Goal: Task Accomplishment & Management: Manage account settings

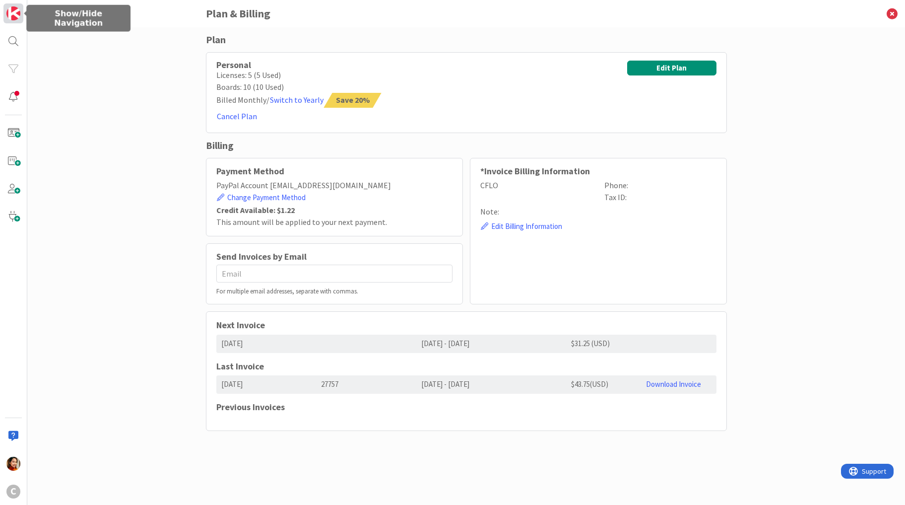
click at [15, 17] on img at bounding box center [13, 13] width 14 height 14
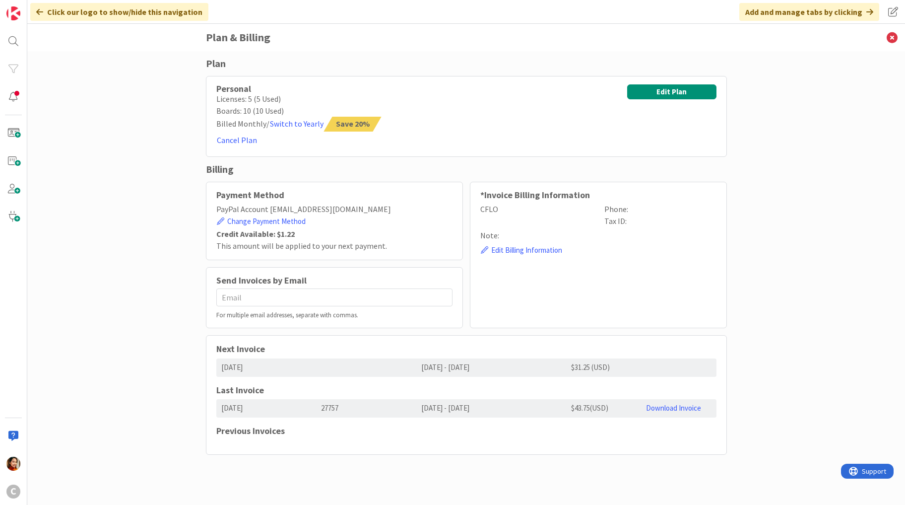
click at [38, 9] on icon at bounding box center [39, 12] width 7 height 8
click at [16, 12] on img at bounding box center [13, 13] width 14 height 14
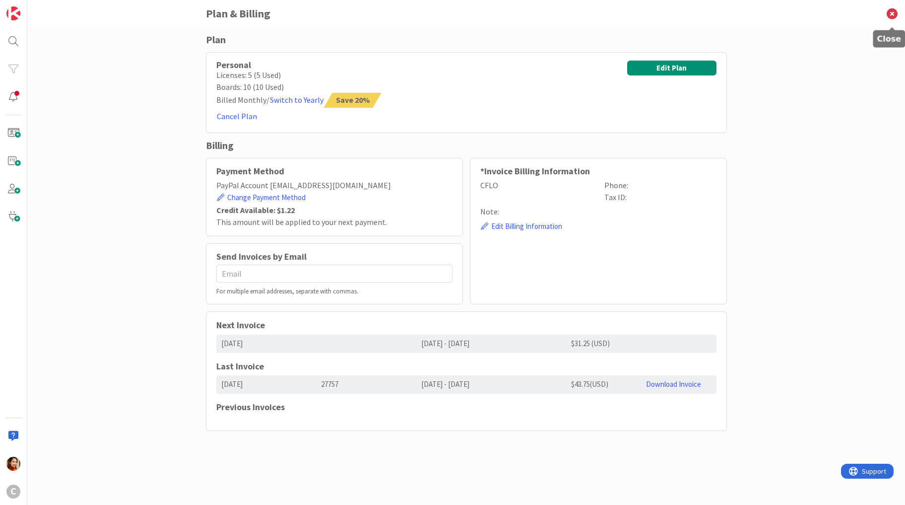
click at [897, 11] on icon at bounding box center [893, 13] width 26 height 27
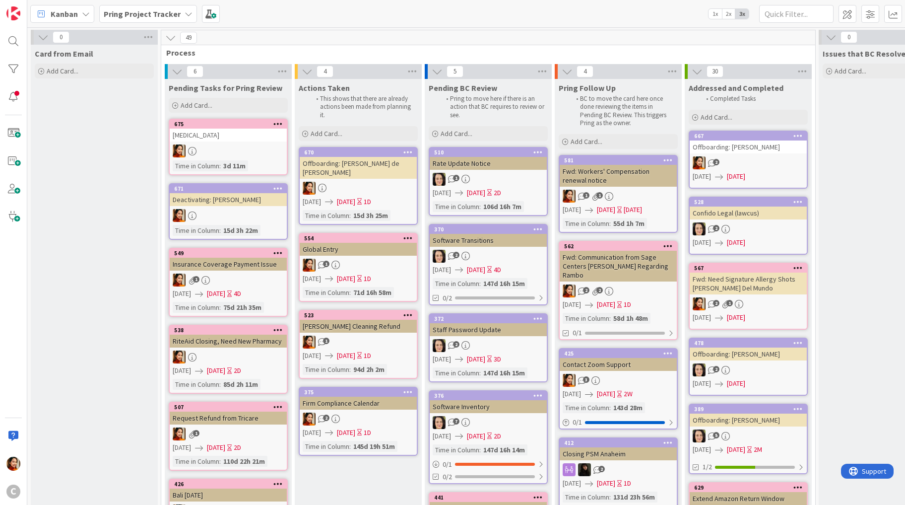
click at [370, 247] on link "554 Global Entry 1 [DATE] [DATE] 1D Time in [GEOGRAPHIC_DATA] : 71d 16h 58m" at bounding box center [358, 267] width 119 height 69
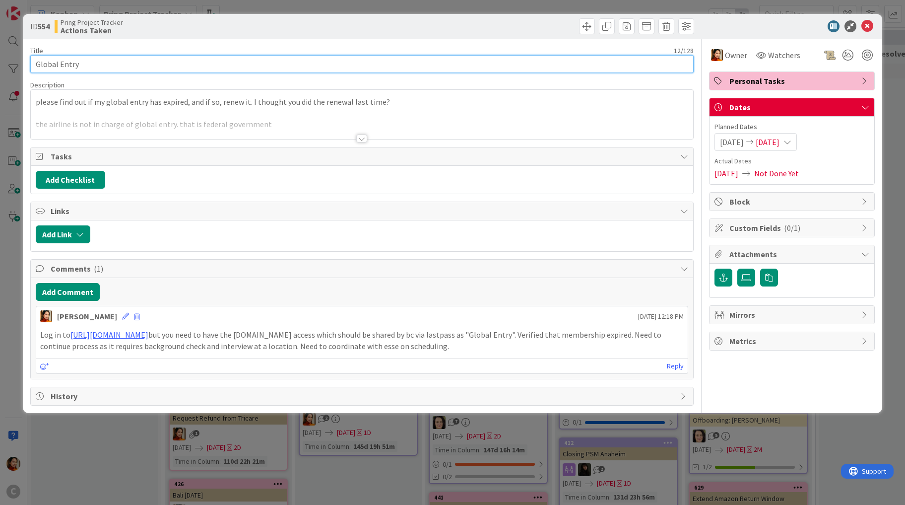
click at [128, 68] on input "Global Entry" at bounding box center [362, 64] width 664 height 18
click at [71, 290] on button "Add Comment" at bounding box center [68, 292] width 64 height 18
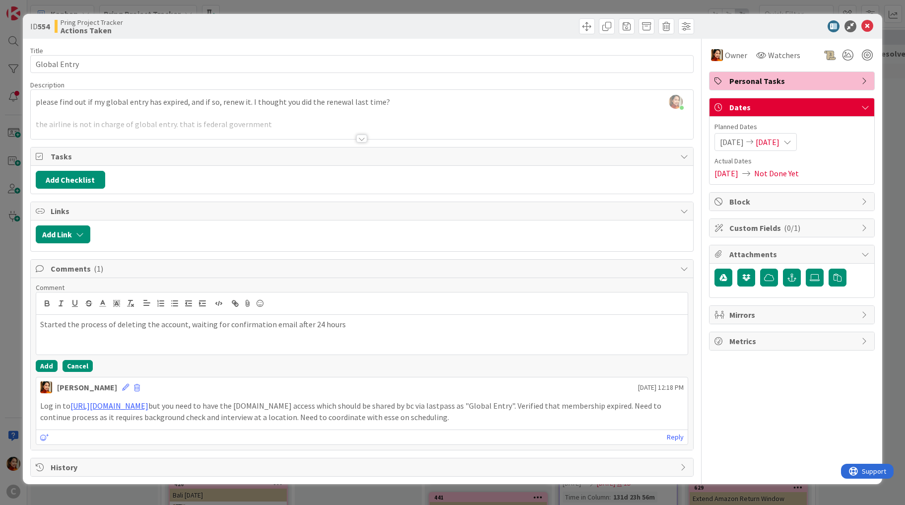
click at [63, 365] on button "Cancel" at bounding box center [78, 366] width 30 height 12
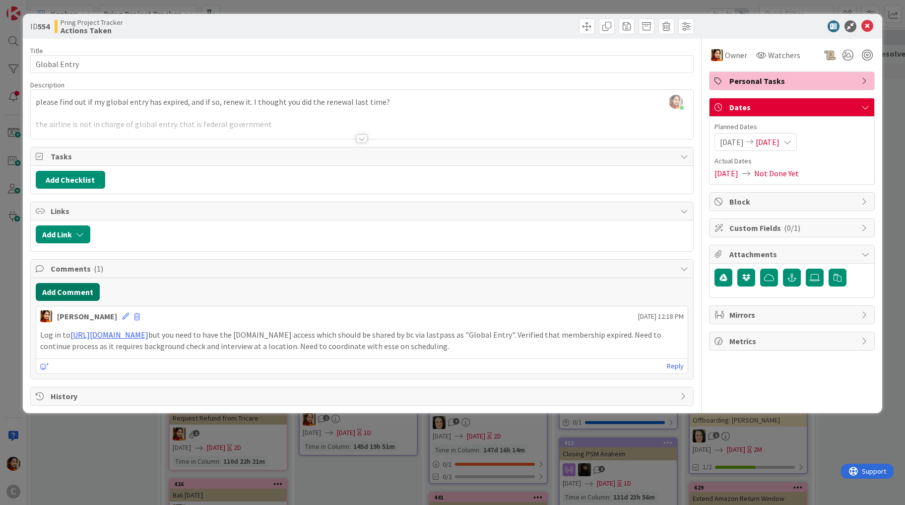
click at [71, 293] on button "Add Comment" at bounding box center [68, 292] width 64 height 18
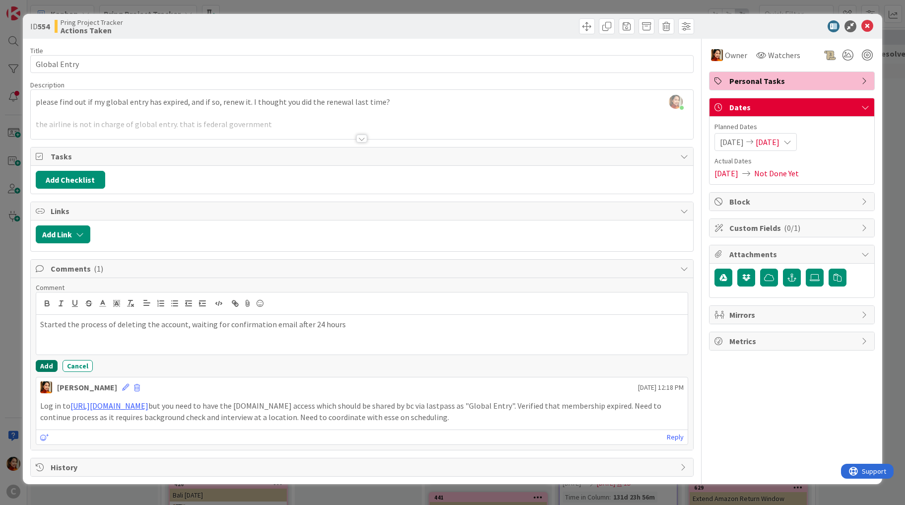
click at [45, 361] on button "Add" at bounding box center [47, 366] width 22 height 12
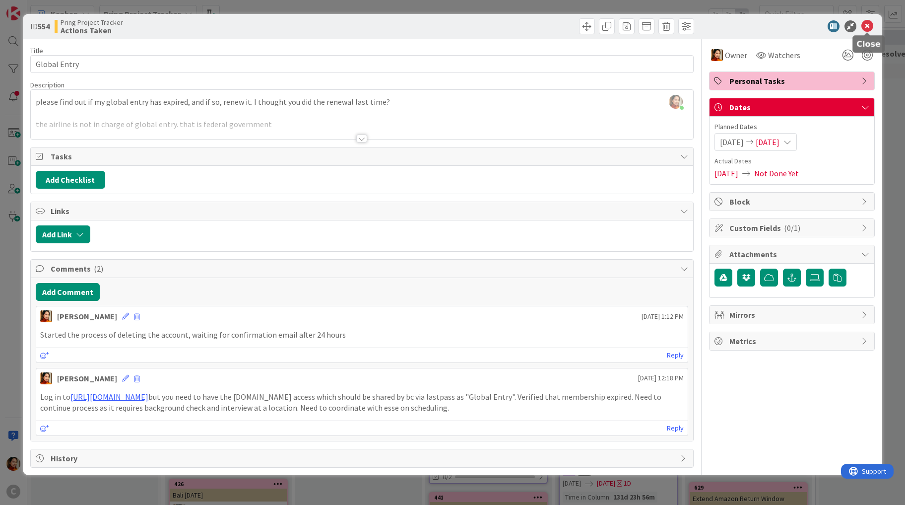
click at [865, 26] on icon at bounding box center [868, 26] width 12 height 12
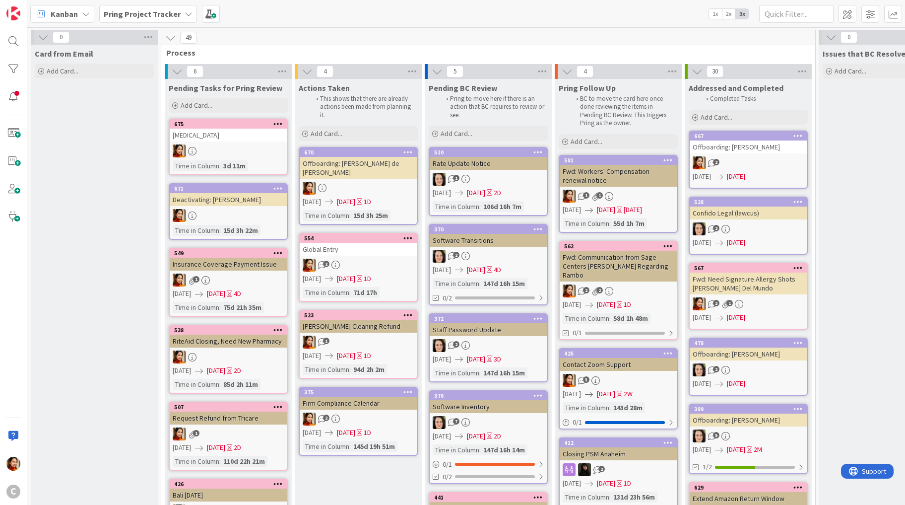
click at [235, 414] on div "Request Refund from Tricare" at bounding box center [228, 418] width 117 height 13
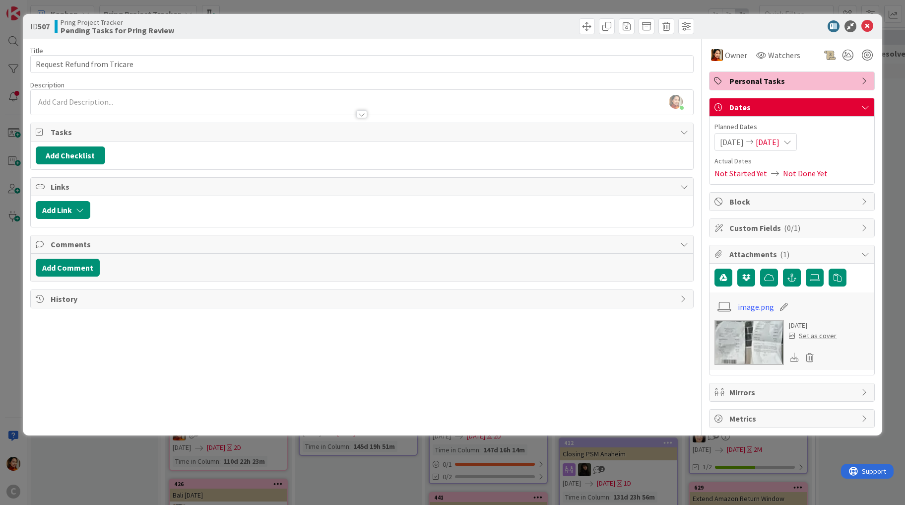
click at [124, 460] on div "ID 507 Pring Project Tracker Pending Tasks for Pring Review Title 27 / 128 Requ…" at bounding box center [452, 252] width 905 height 505
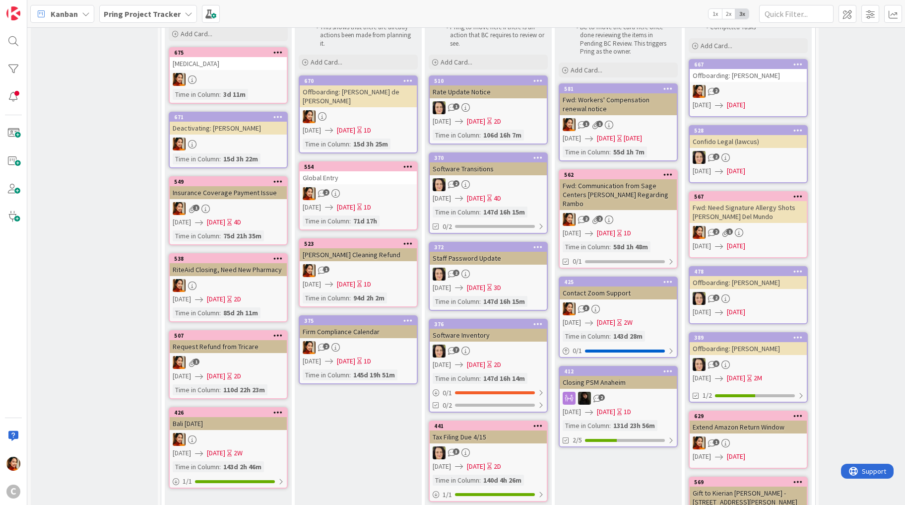
click at [237, 198] on link "549 Insurance Coverage Payment Issue 1 [DATE] [DATE] 4D Time in [GEOGRAPHIC_DAT…" at bounding box center [228, 210] width 119 height 69
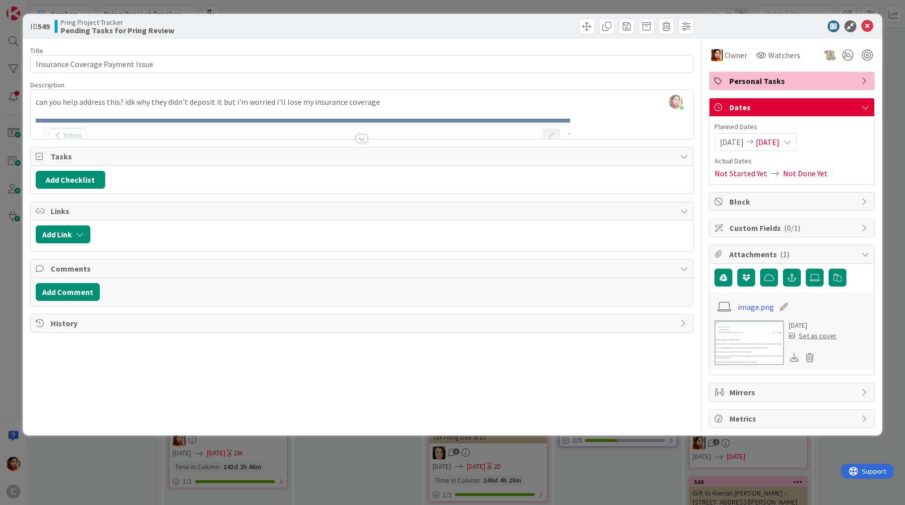
click at [10, 173] on div "ID 549 Pring Project Tracker Pending Tasks for Pring Review Title 32 / 128 Insu…" at bounding box center [452, 252] width 905 height 505
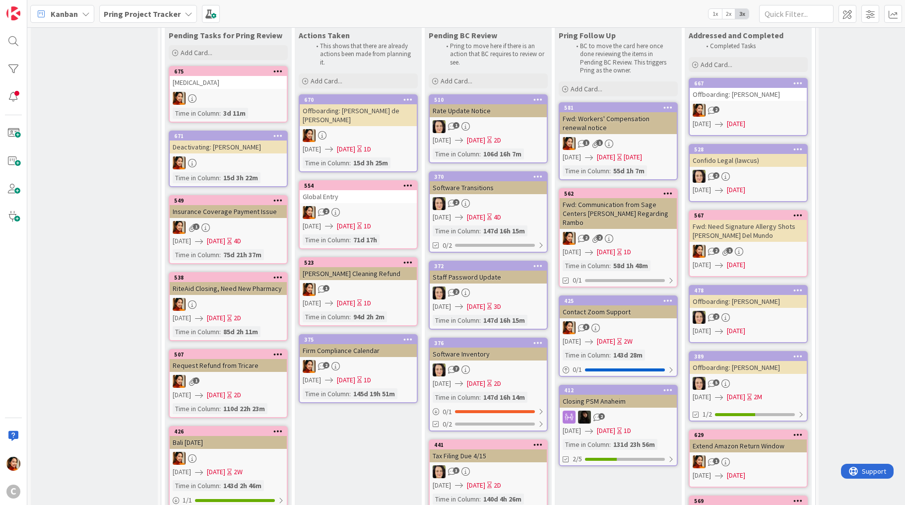
scroll to position [44, 0]
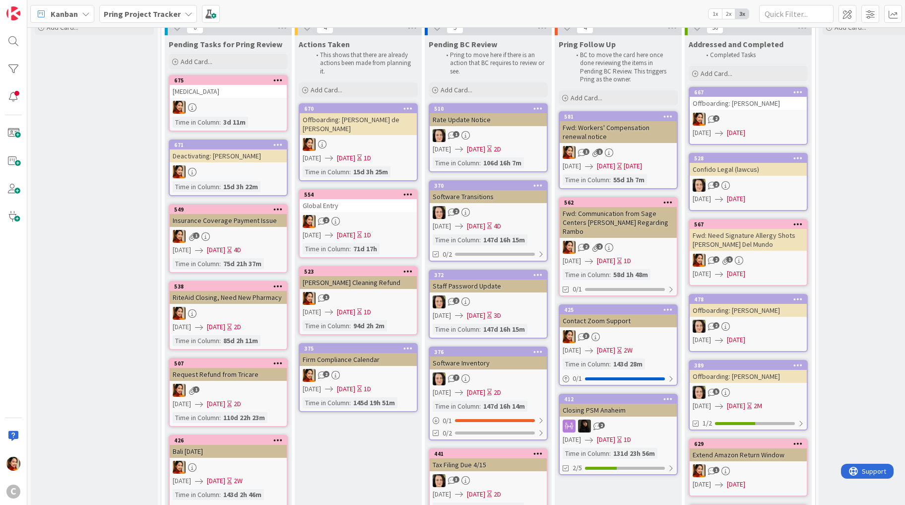
click at [194, 59] on span "Add Card..." at bounding box center [197, 61] width 32 height 9
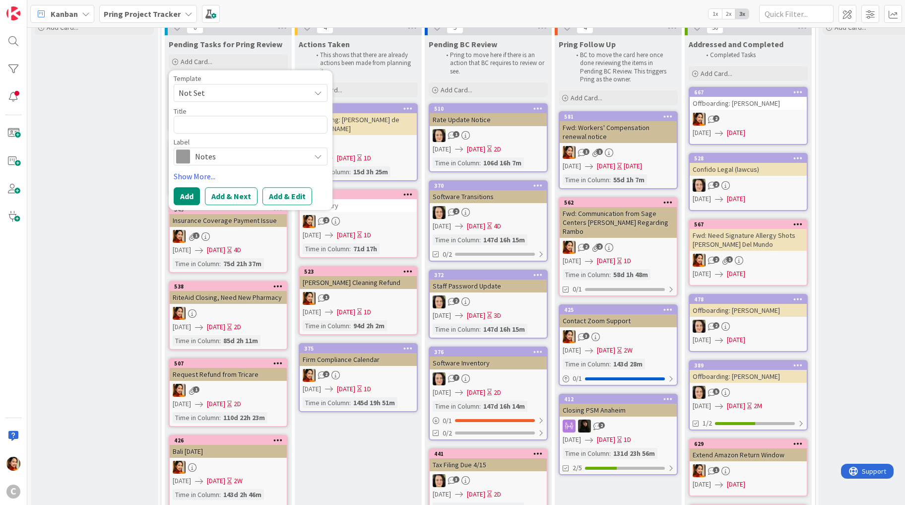
type textarea "x"
type textarea "R"
type textarea "x"
type textarea "Ra"
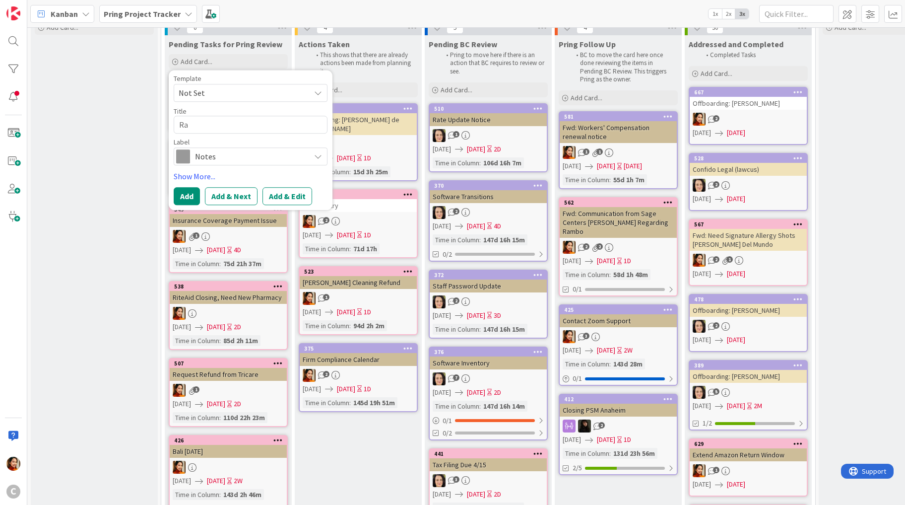
type textarea "x"
type textarea "Ram"
type textarea "x"
type textarea "Rambo"
type textarea "x"
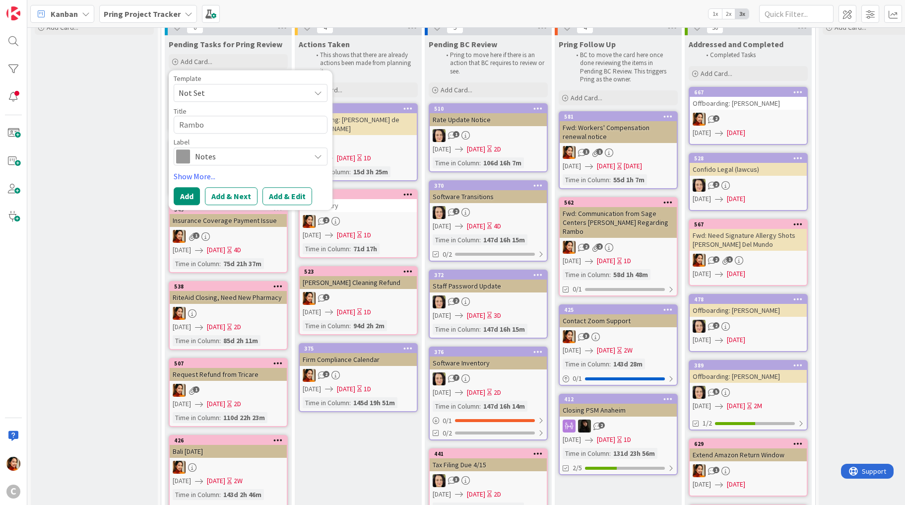
type textarea "Ramb"
type textarea "x"
type textarea "Ram"
type textarea "x"
type textarea "Ramo"
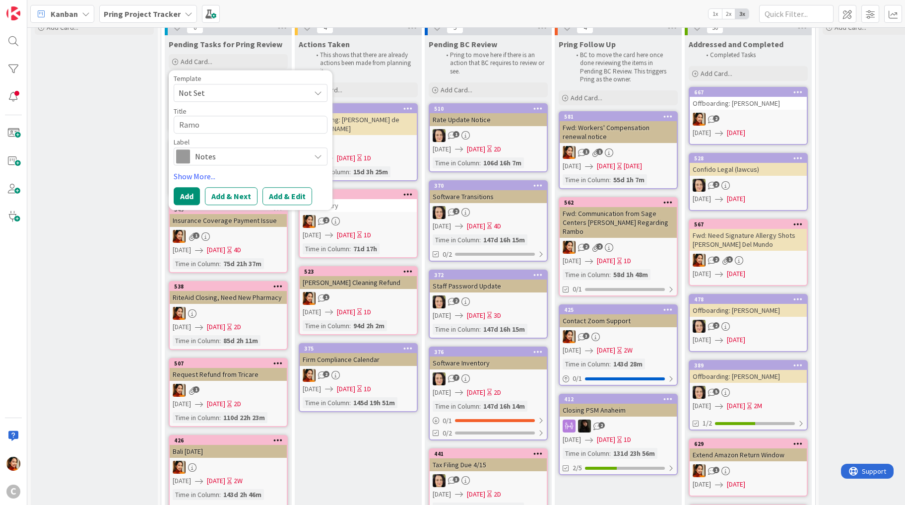
type textarea "x"
type textarea "Ramob"
type textarea "x"
type textarea "Ramobi"
type textarea "x"
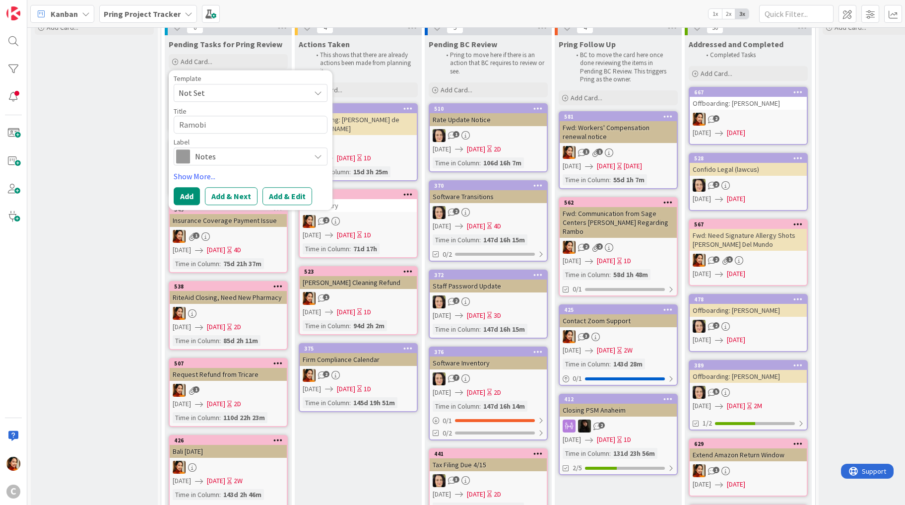
type textarea "Ramobil"
type textarea "x"
type textarea "Ramobile"
type textarea "x"
type textarea "Ramobil"
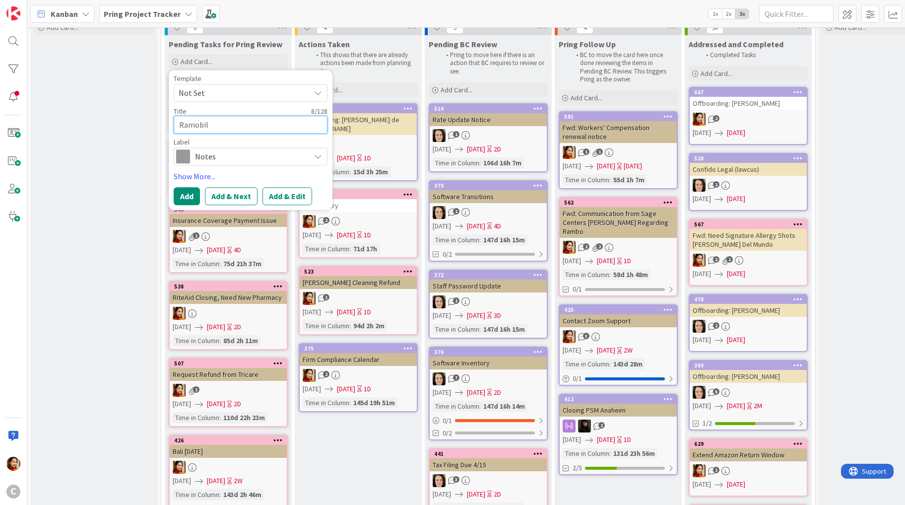
type textarea "x"
type textarea "Ramobi"
type textarea "x"
type textarea "Ramob"
type textarea "x"
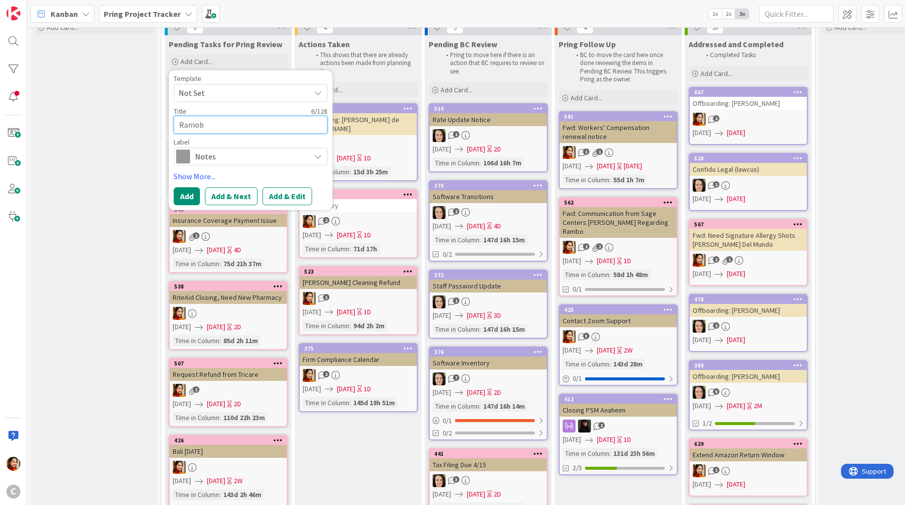
type textarea "Ramo"
type textarea "x"
type textarea "Ramob"
type textarea "x"
type textarea "Ramobi"
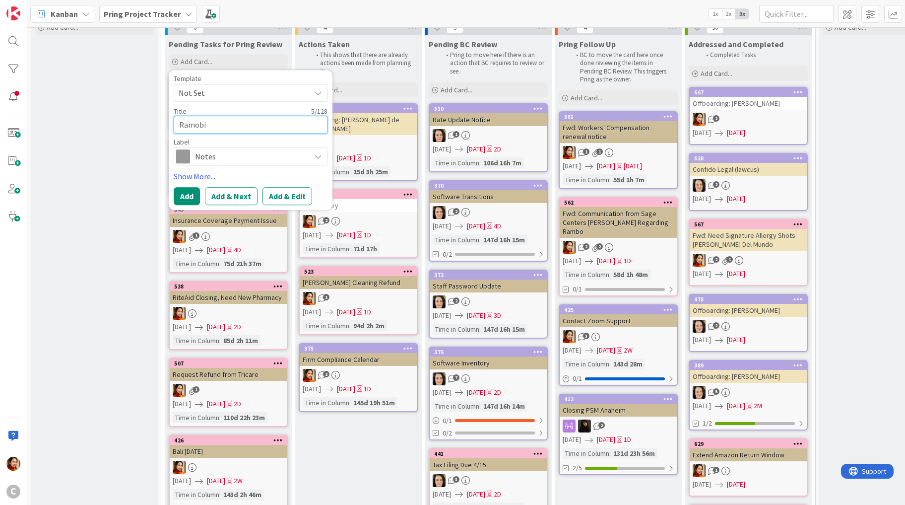
type textarea "x"
type textarea "Ramobile"
click at [214, 148] on div "Notes" at bounding box center [251, 156] width 154 height 18
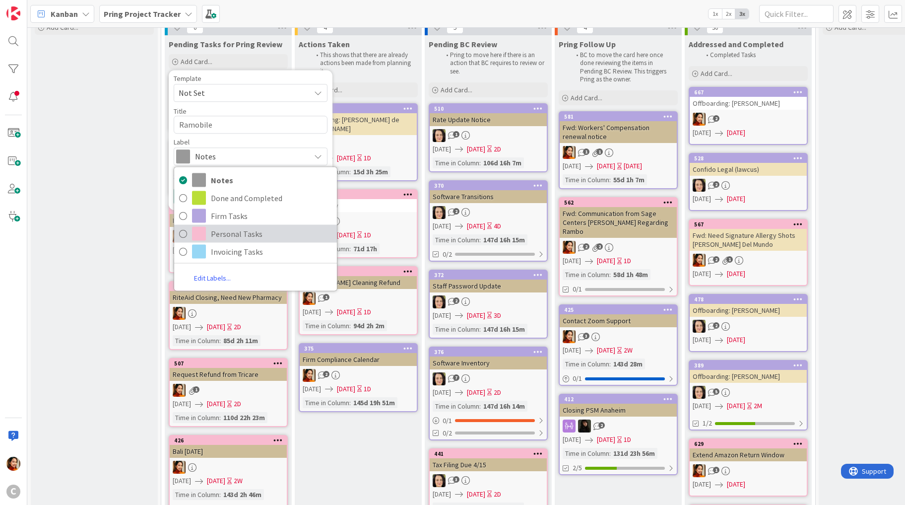
click at [219, 231] on span "Personal Tasks" at bounding box center [271, 233] width 121 height 15
type textarea "x"
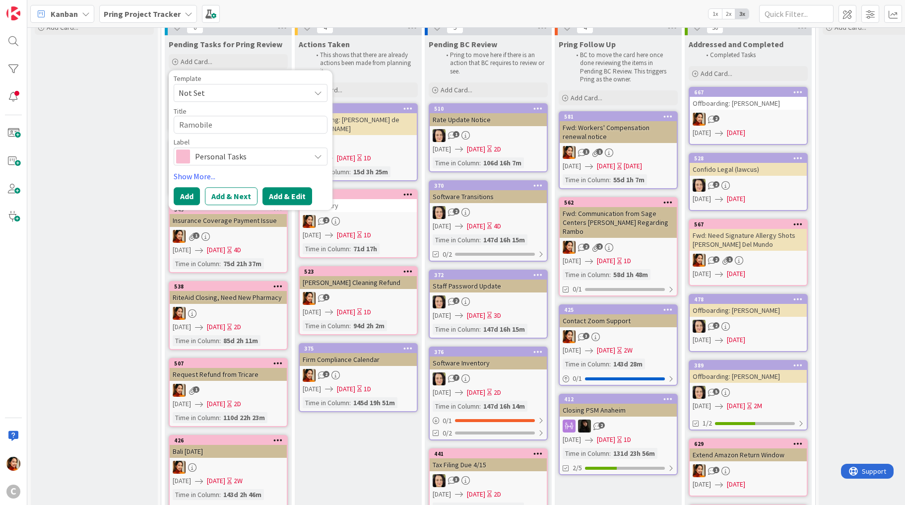
click at [272, 196] on button "Add & Edit" at bounding box center [288, 196] width 50 height 18
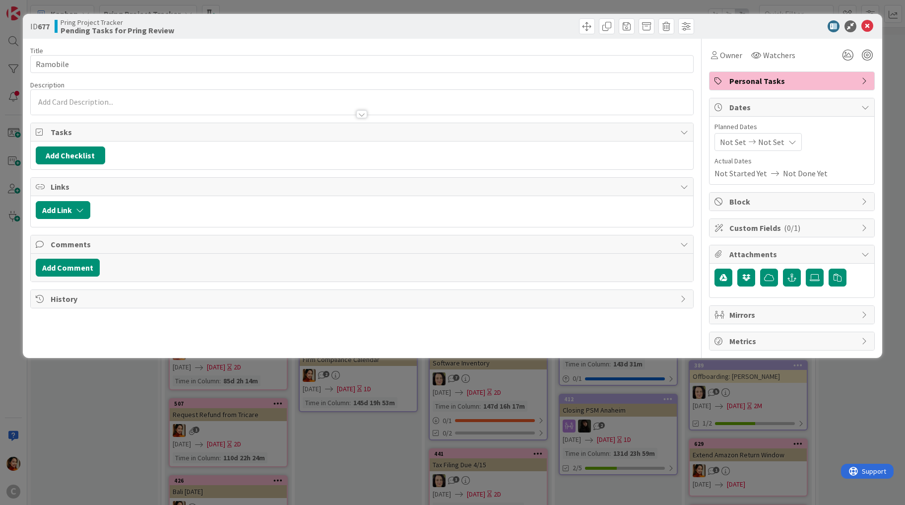
click at [124, 98] on div at bounding box center [362, 102] width 663 height 25
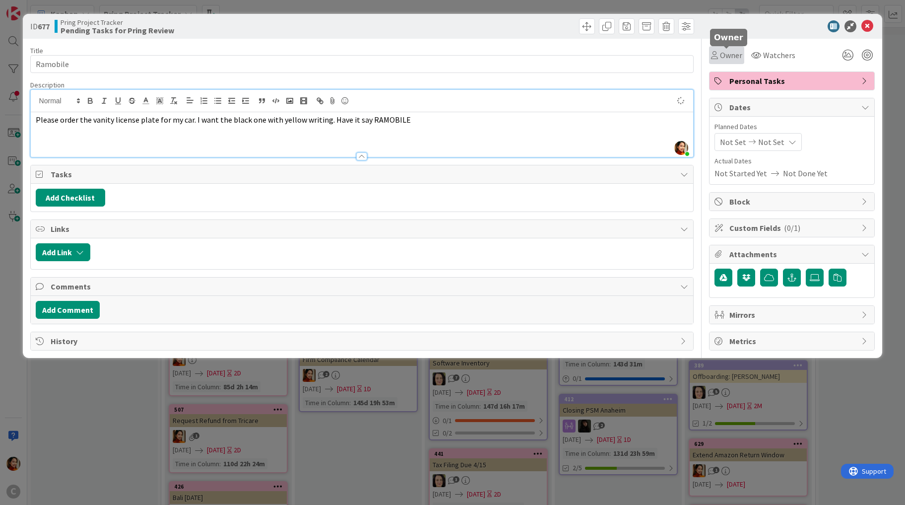
click at [731, 54] on span "Owner" at bounding box center [731, 55] width 22 height 12
click at [719, 56] on div "Owner" at bounding box center [726, 55] width 31 height 12
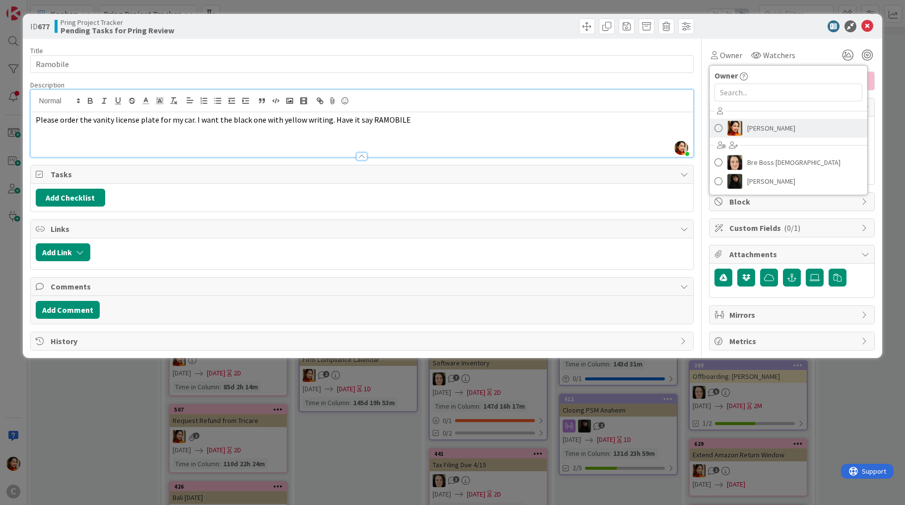
click at [735, 120] on link "[PERSON_NAME]" at bounding box center [789, 128] width 158 height 19
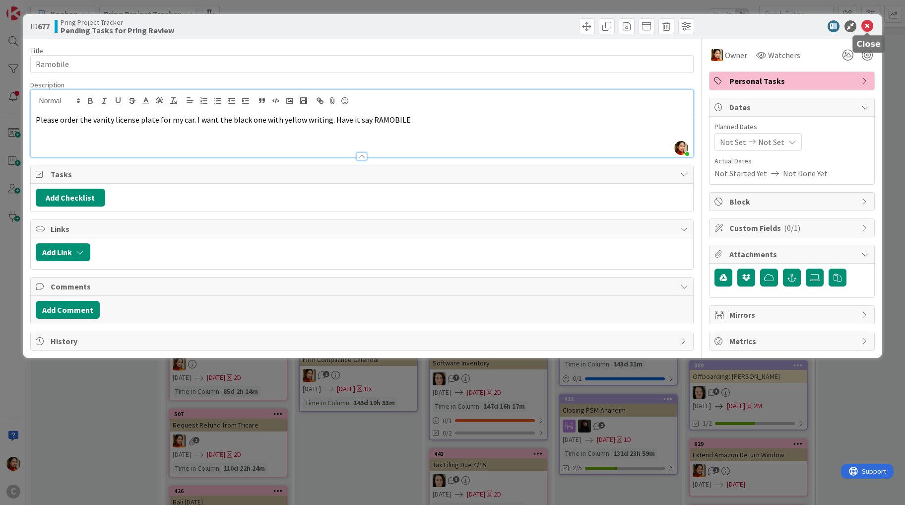
click at [864, 28] on icon at bounding box center [868, 26] width 12 height 12
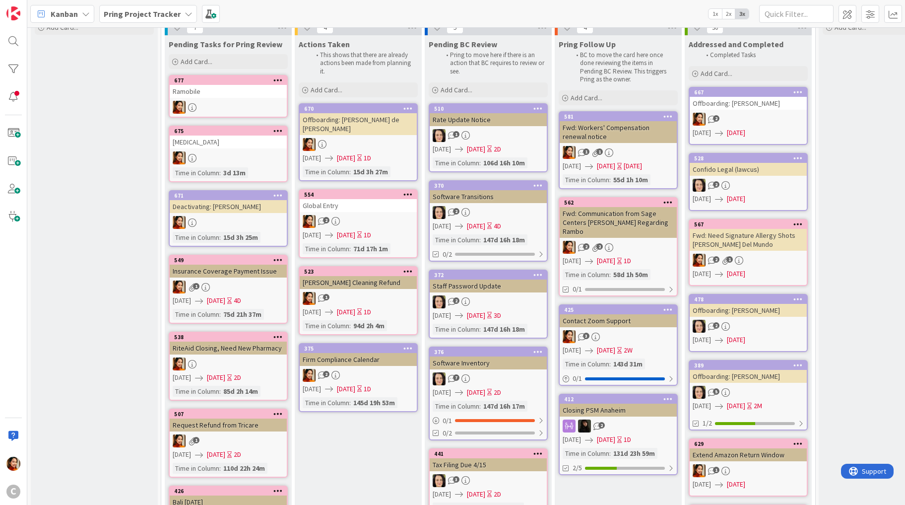
click at [635, 407] on link "412 Closing PSM Anaheim 2 [DATE] [DATE] 1D Time in [GEOGRAPHIC_DATA] : 131d 23h…" at bounding box center [618, 434] width 119 height 81
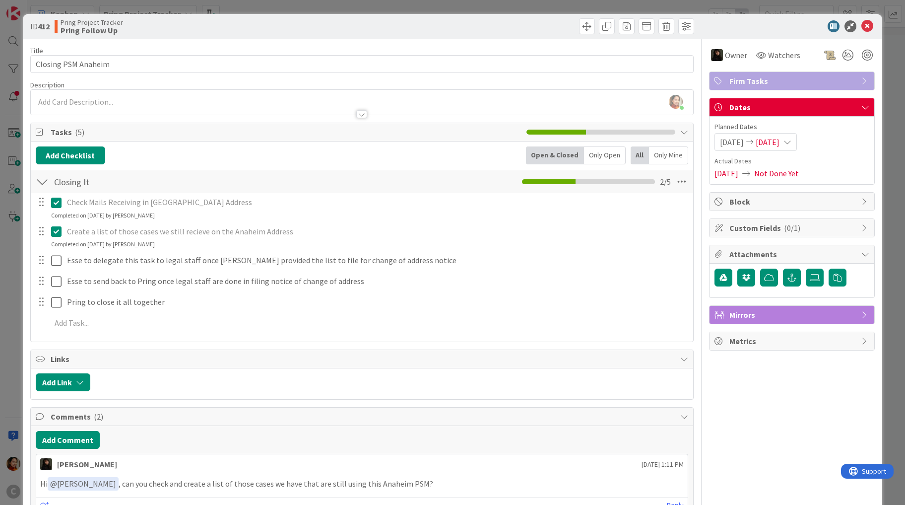
click at [11, 311] on div "ID 412 Pring Project Tracker Pring Follow Up Title 19 / 128 Closing PSM [GEOGRA…" at bounding box center [452, 252] width 905 height 505
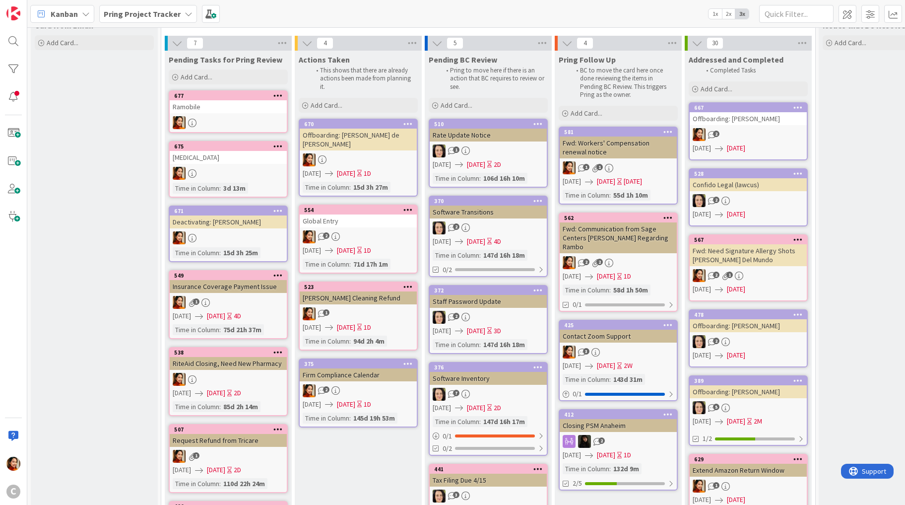
scroll to position [40, 0]
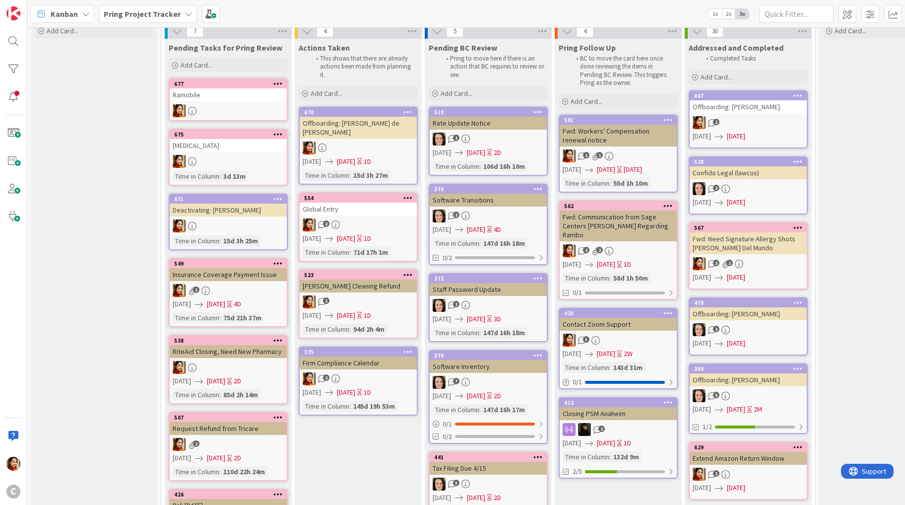
click at [637, 135] on div "Fwd: Workers' Compensation renewal notice" at bounding box center [618, 136] width 117 height 22
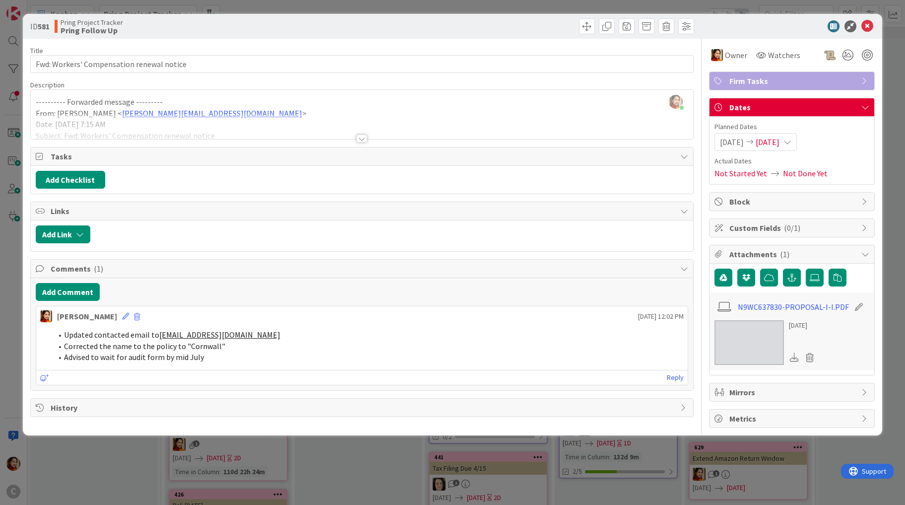
click at [362, 139] on div at bounding box center [361, 139] width 11 height 8
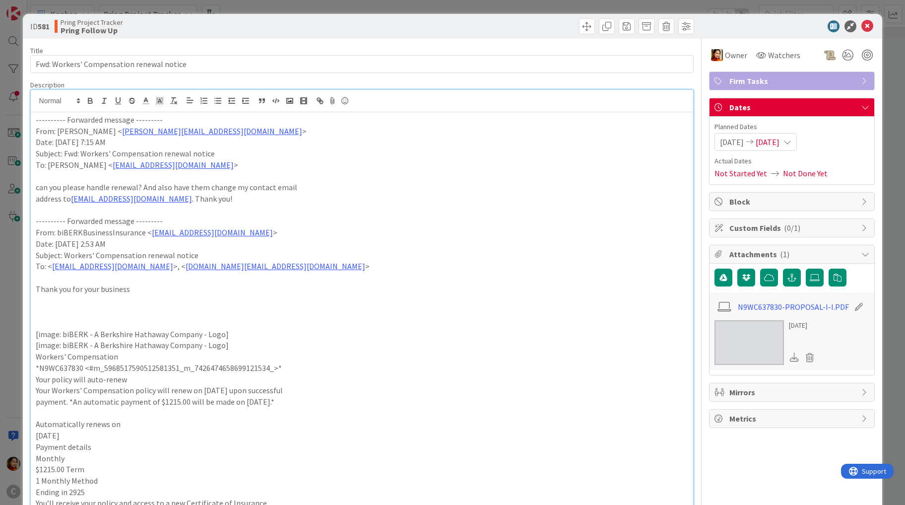
scroll to position [12, 0]
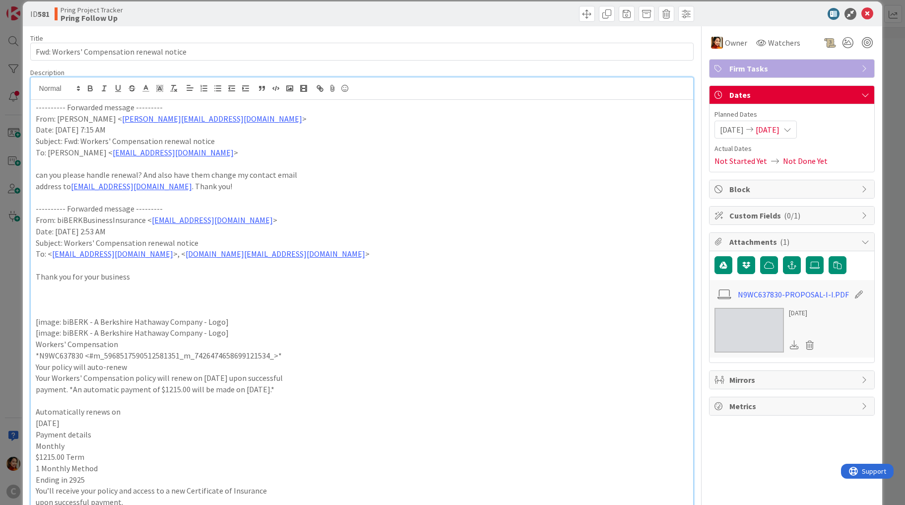
click at [428, 150] on p "To: [PERSON_NAME] < [PERSON_NAME][EMAIL_ADDRESS][DOMAIN_NAME] >" at bounding box center [362, 152] width 653 height 11
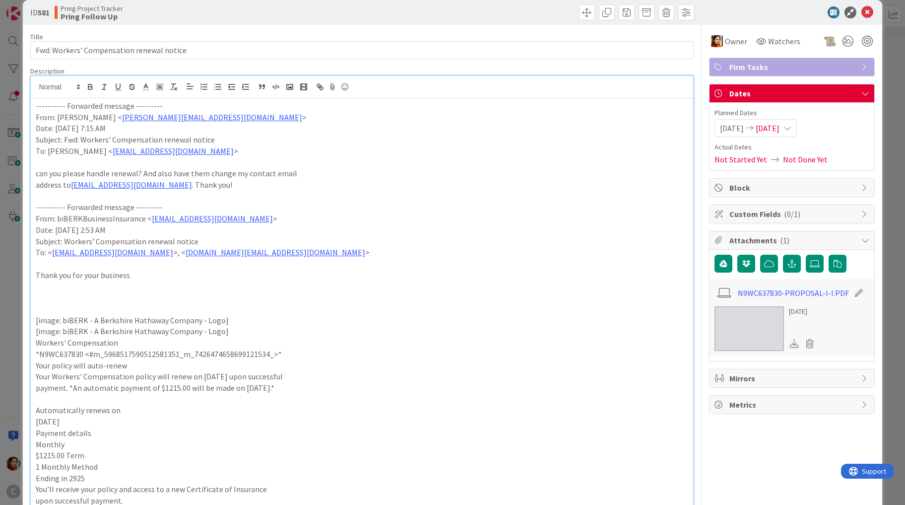
scroll to position [0, 0]
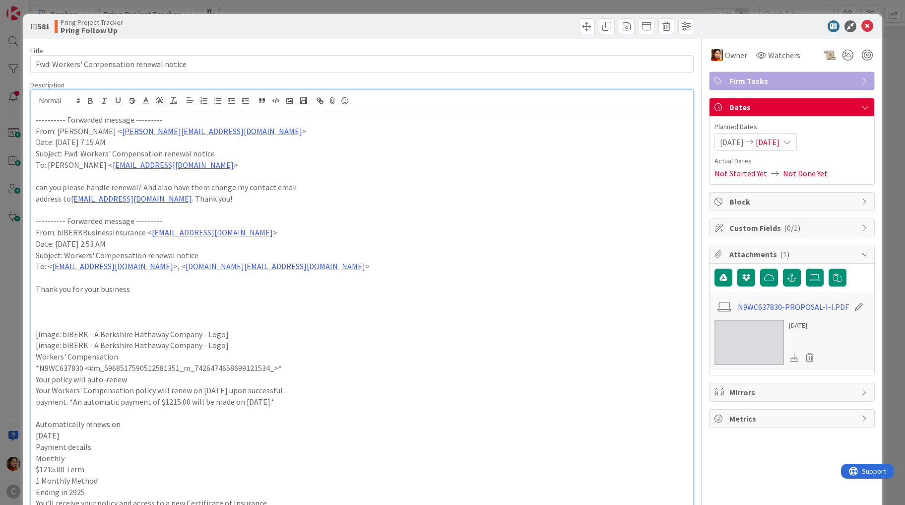
click at [96, 153] on p "Subject: Fwd: Workers' Compensation renewal notice" at bounding box center [362, 153] width 653 height 11
drag, startPoint x: 96, startPoint y: 153, endPoint x: 192, endPoint y: 154, distance: 95.3
click at [193, 154] on p "Subject: Fwd: Workers' Compensation renewal notice" at bounding box center [362, 153] width 653 height 11
copy p "Workers' Compensation renewal notice"
click at [11, 169] on div "ID 581 Pring Project Tracker Pring Follow Up Title 41 / 128 Fwd: Workers' Compe…" at bounding box center [452, 252] width 905 height 505
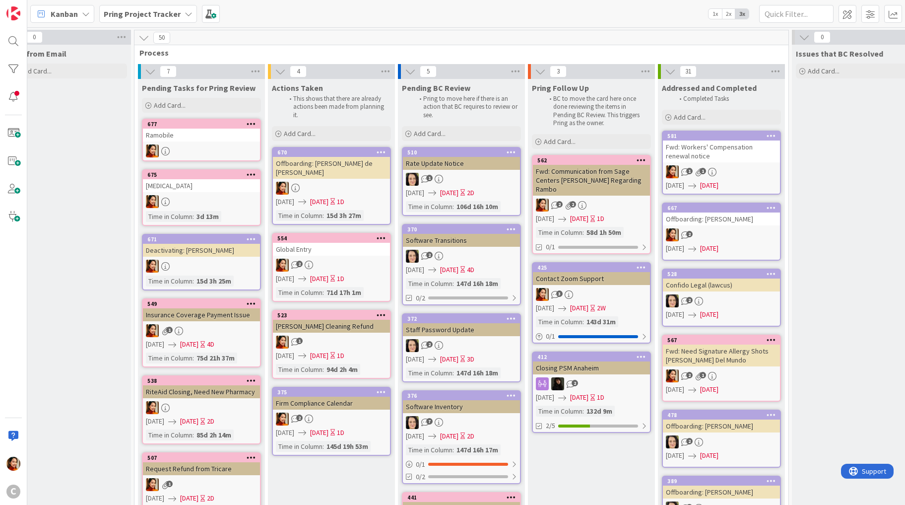
click at [610, 188] on link "562 Fwd: Communication from Sage Centers [PERSON_NAME] Regarding Rambo 2 2 [DAT…" at bounding box center [591, 204] width 119 height 99
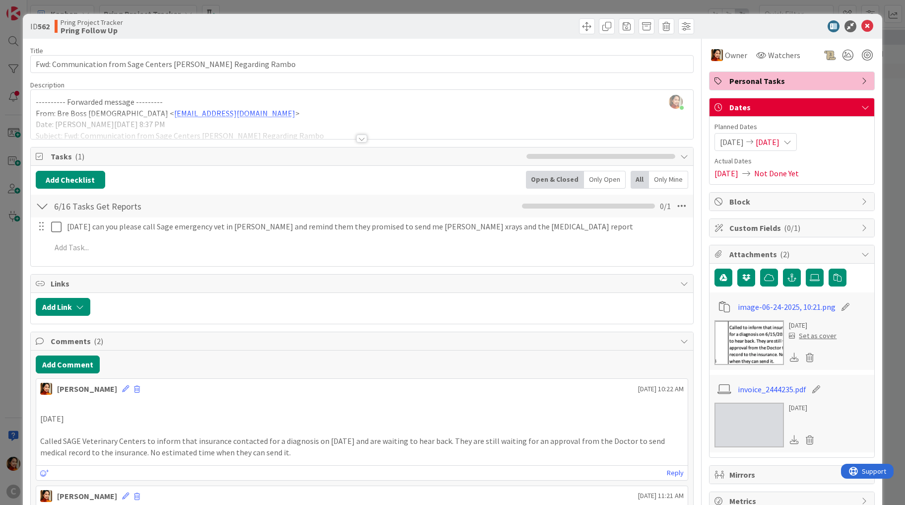
click at [23, 284] on div "ID 562 Pring Project Tracker Pring Follow Up Title 61 / 128 Fwd: Communication …" at bounding box center [453, 314] width 860 height 601
click at [19, 269] on div "ID 562 Pring Project Tracker Pring Follow Up Title 61 / 128 Fwd: Communication …" at bounding box center [452, 252] width 905 height 505
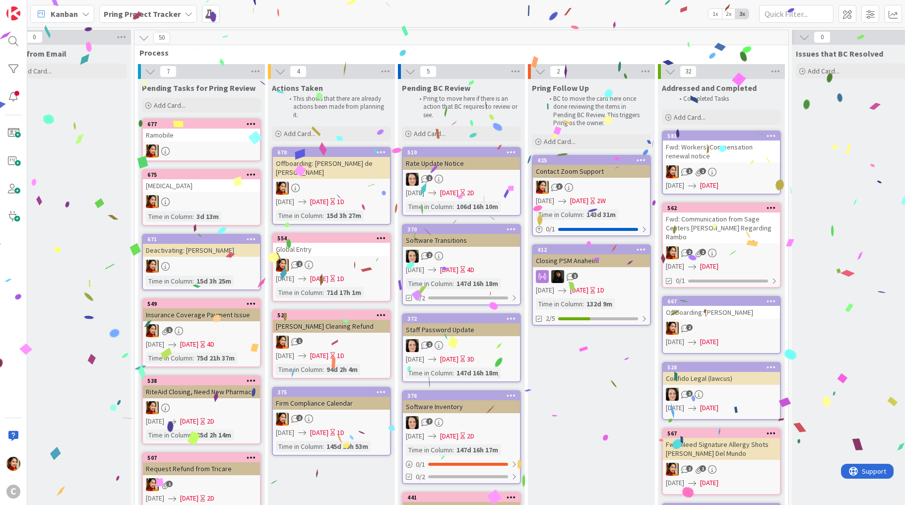
click at [623, 190] on div "3" at bounding box center [591, 187] width 117 height 13
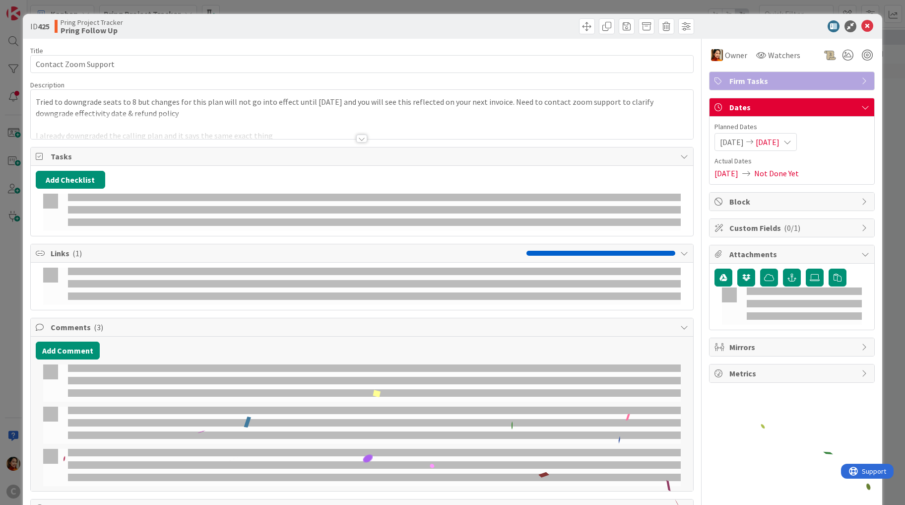
click at [608, 185] on div "Add Checklist" at bounding box center [362, 180] width 653 height 18
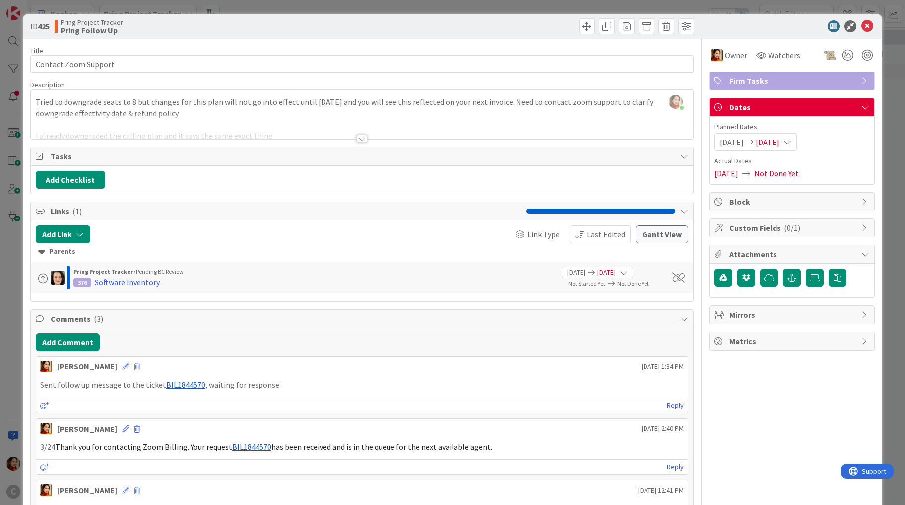
click at [7, 245] on div "ID 425 Pring Project Tracker Pring Follow Up Title 20 / 128 Contact Zoom Suppor…" at bounding box center [452, 252] width 905 height 505
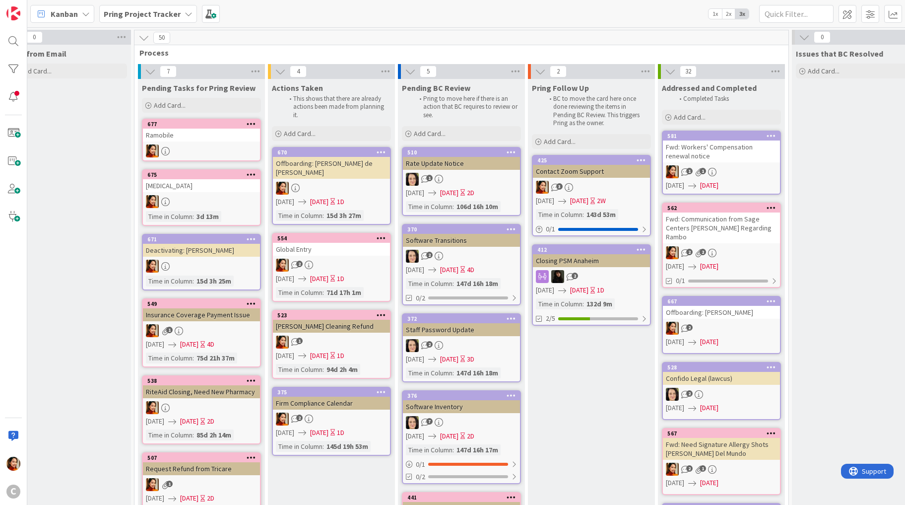
click at [617, 173] on div "Contact Zoom Support" at bounding box center [591, 171] width 117 height 13
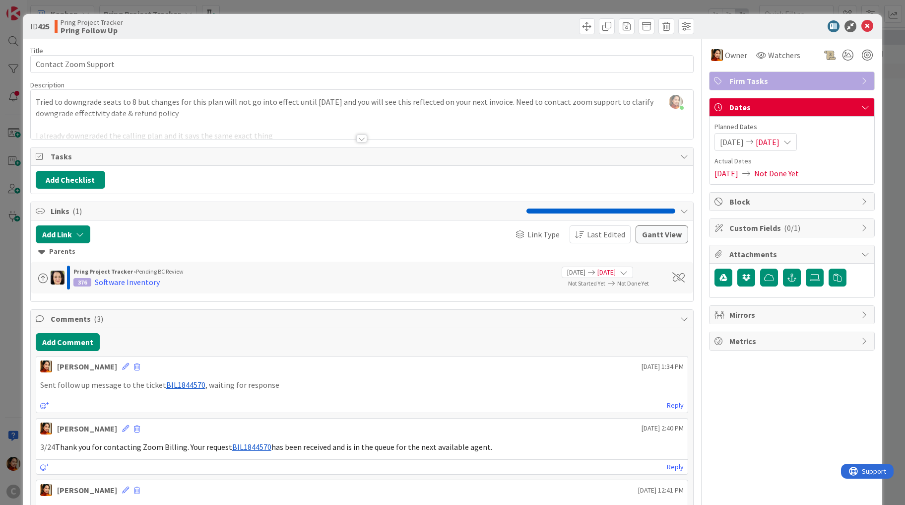
click at [19, 276] on div "ID 425 Pring Project Tracker Pring Follow Up Title 20 / 128 Contact Zoom Suppor…" at bounding box center [452, 252] width 905 height 505
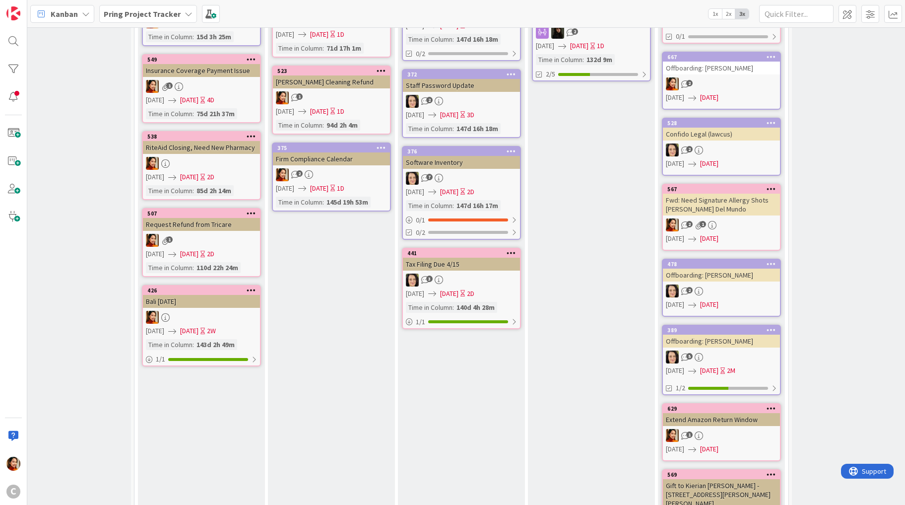
scroll to position [239, 27]
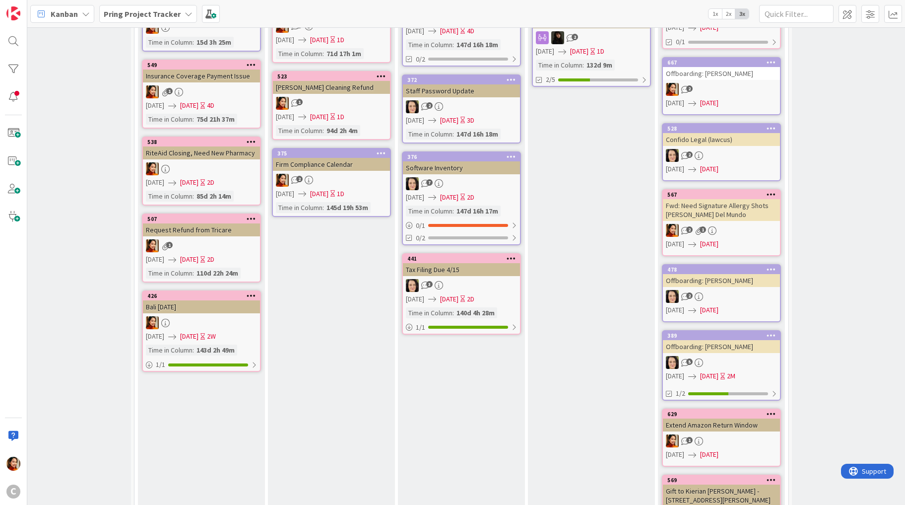
click at [488, 279] on div "3" at bounding box center [461, 285] width 117 height 13
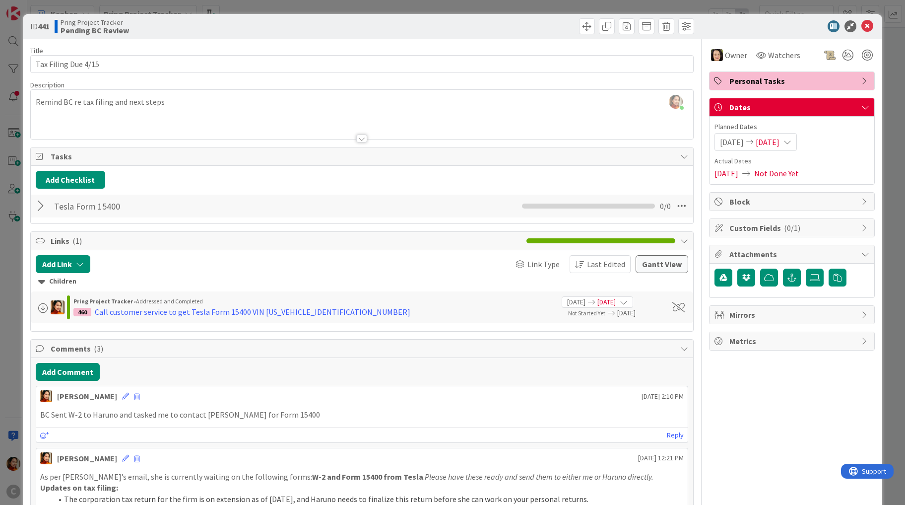
click at [17, 361] on div "ID 441 Pring Project Tracker Pending BC Review Title 19 / 128 Tax Filing Due 4/…" at bounding box center [452, 252] width 905 height 505
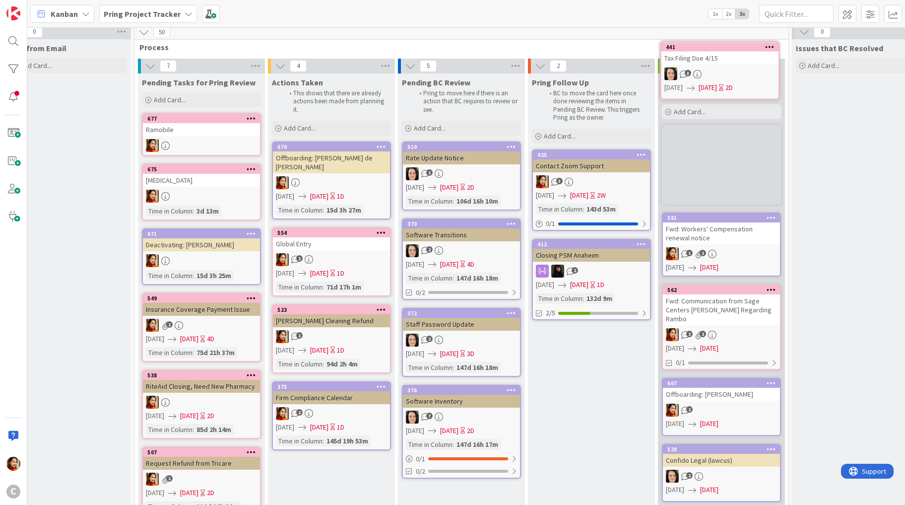
scroll to position [0, 27]
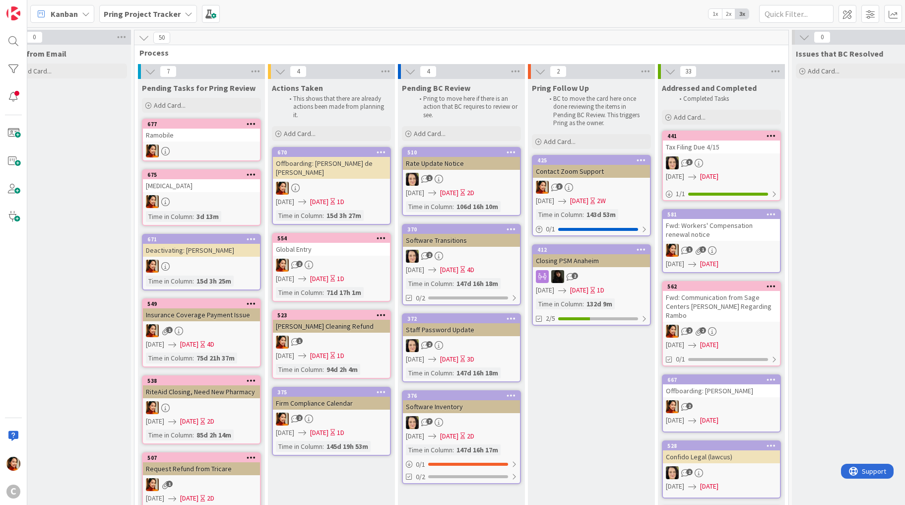
click at [718, 163] on div "3" at bounding box center [721, 162] width 117 height 13
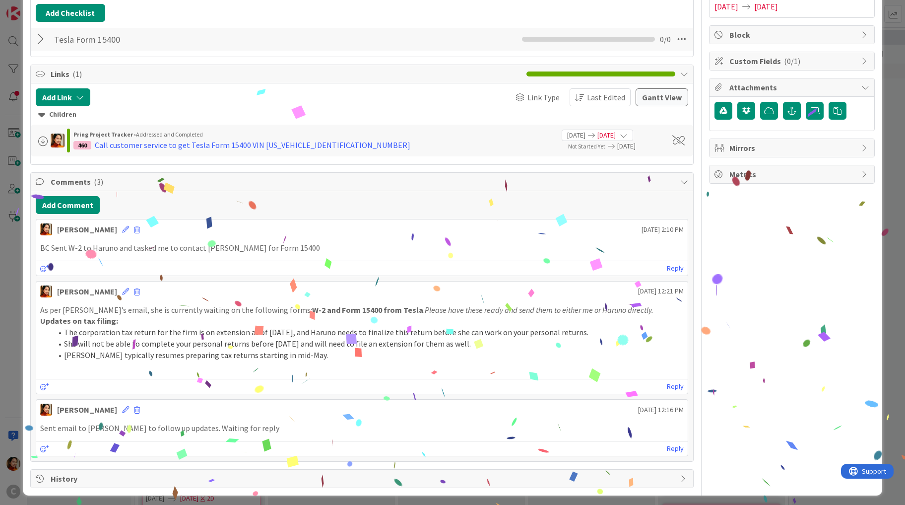
scroll to position [9, 0]
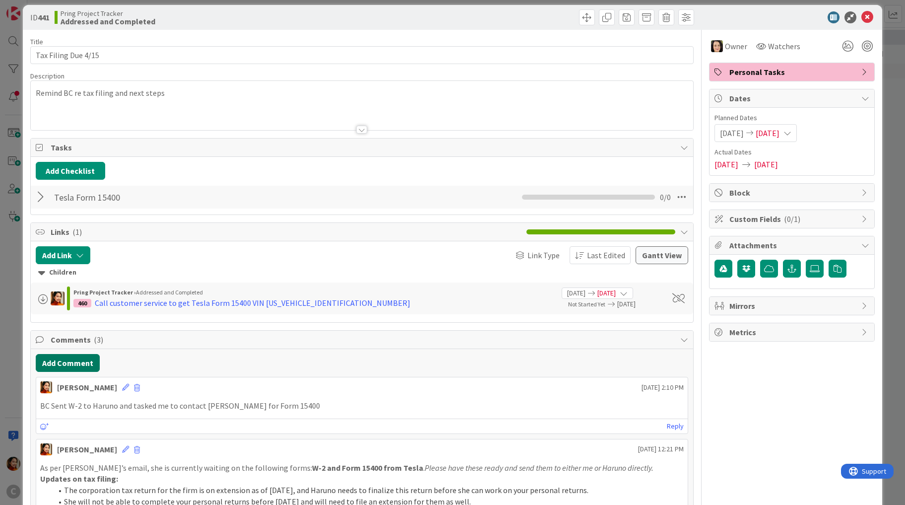
click at [71, 359] on button "Add Comment" at bounding box center [68, 363] width 64 height 18
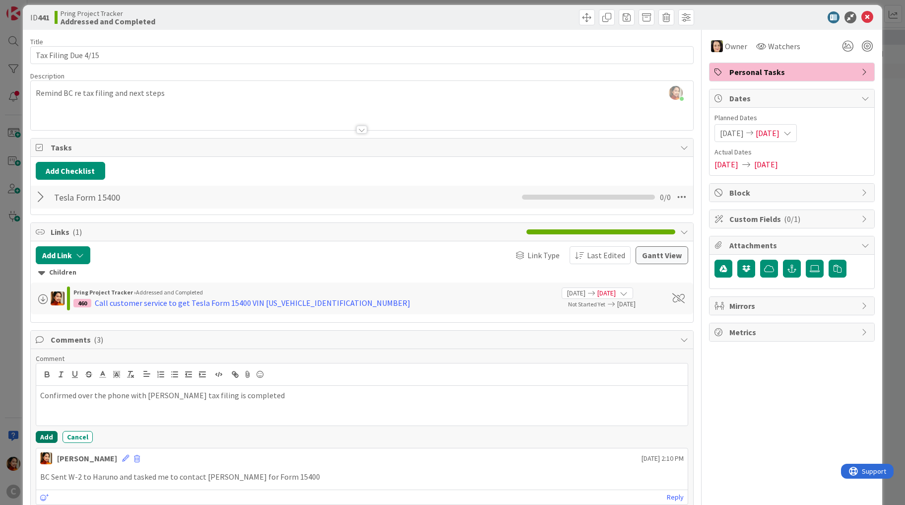
click at [46, 437] on button "Add" at bounding box center [47, 437] width 22 height 12
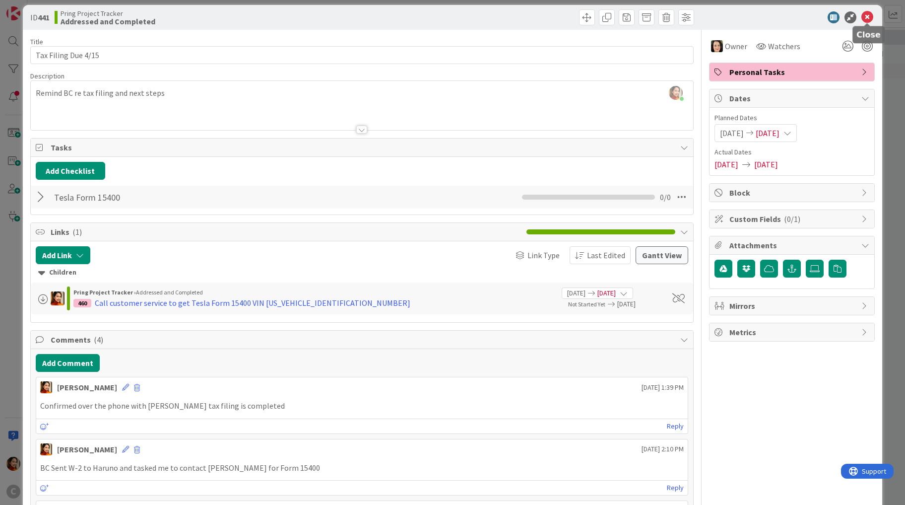
click at [868, 16] on icon at bounding box center [868, 17] width 12 height 12
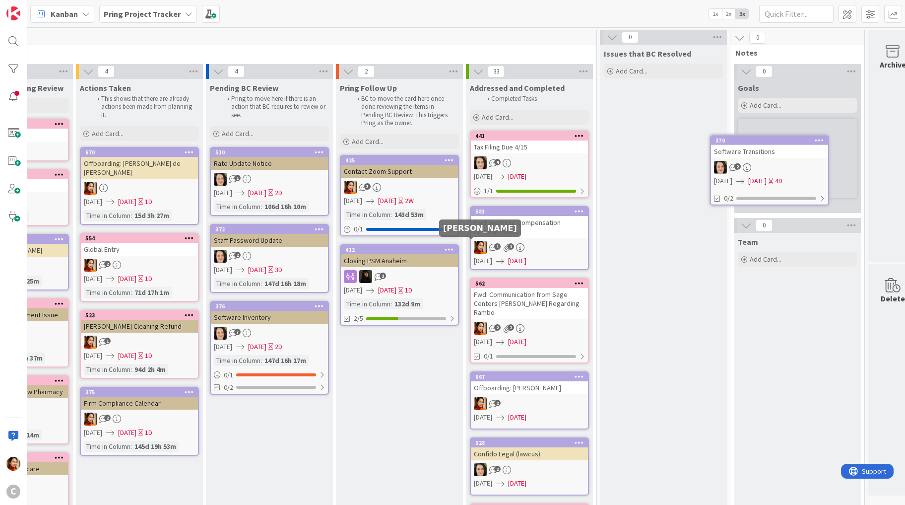
scroll to position [0, 234]
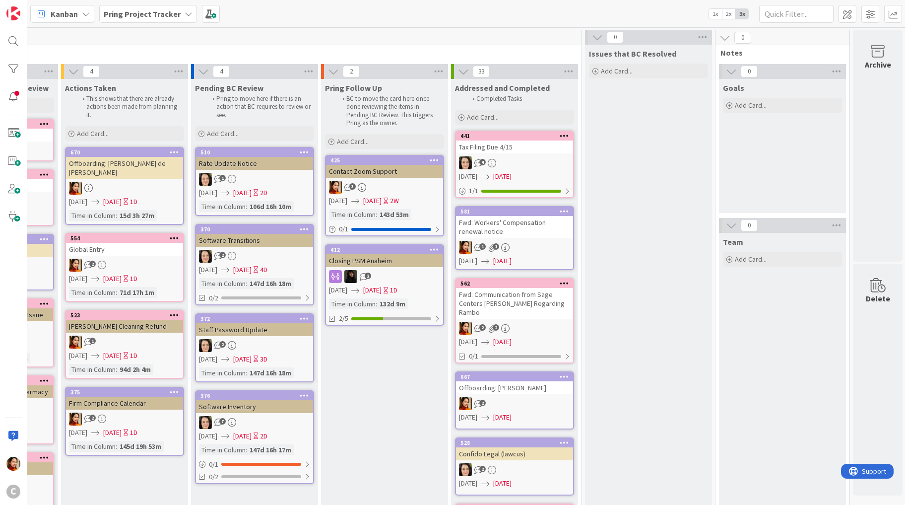
click at [652, 53] on span "Issues that BC Resolved" at bounding box center [632, 54] width 87 height 10
click at [703, 39] on icon at bounding box center [702, 37] width 13 height 15
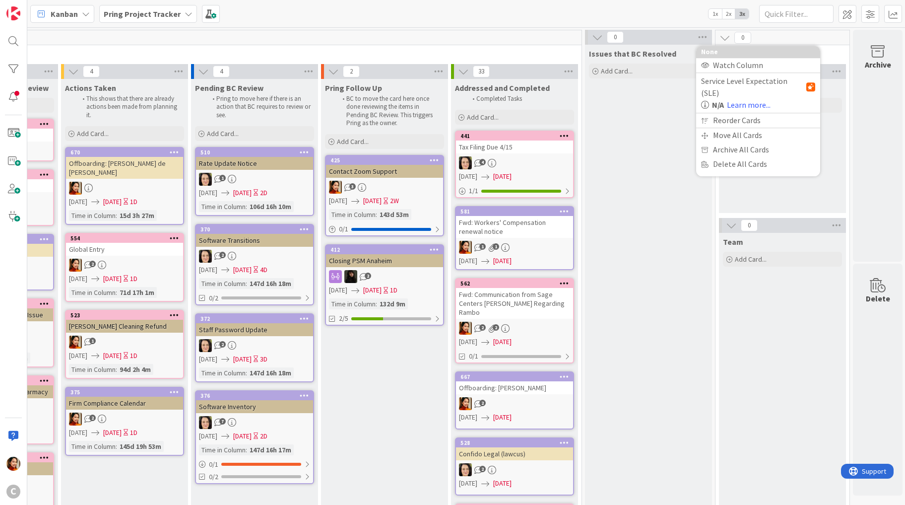
click at [672, 140] on div "Issues that BC Resolved Add Card..." at bounding box center [648, 473] width 127 height 857
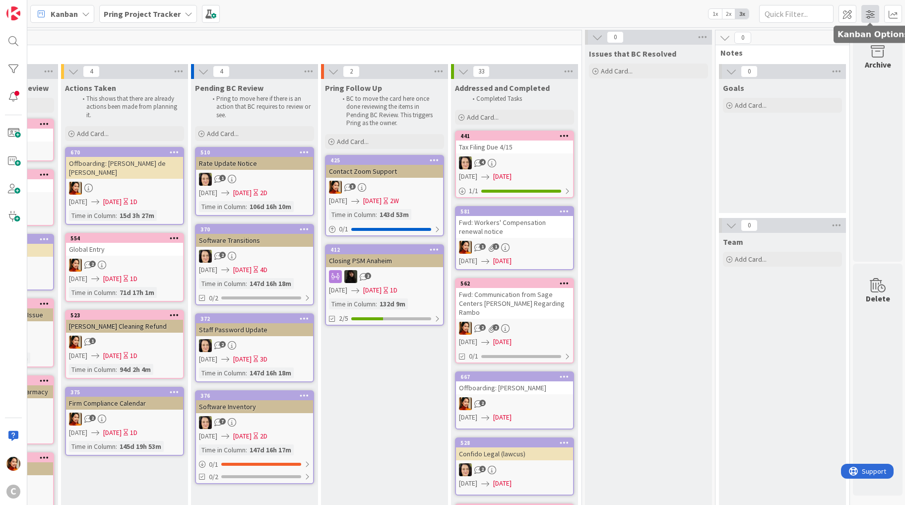
click at [872, 16] on span at bounding box center [871, 14] width 18 height 18
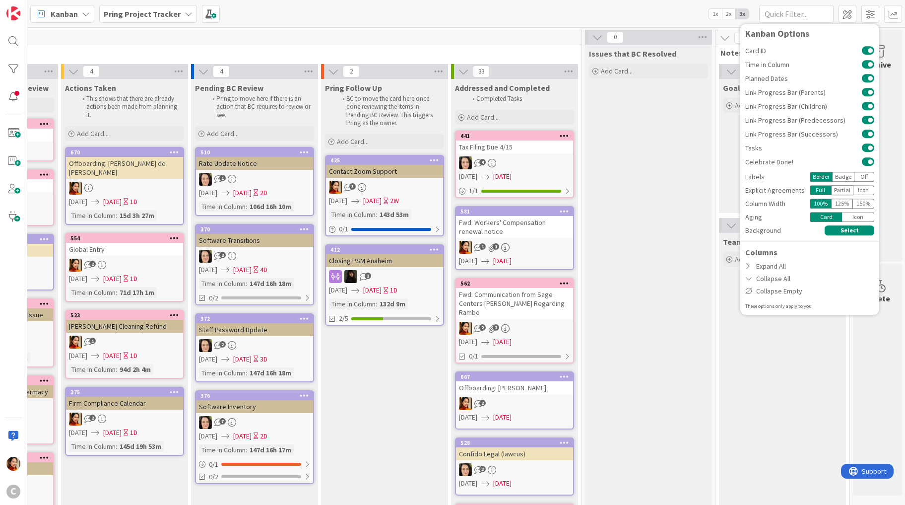
click at [640, 120] on div "Issues that BC Resolved Add Card..." at bounding box center [648, 473] width 127 height 857
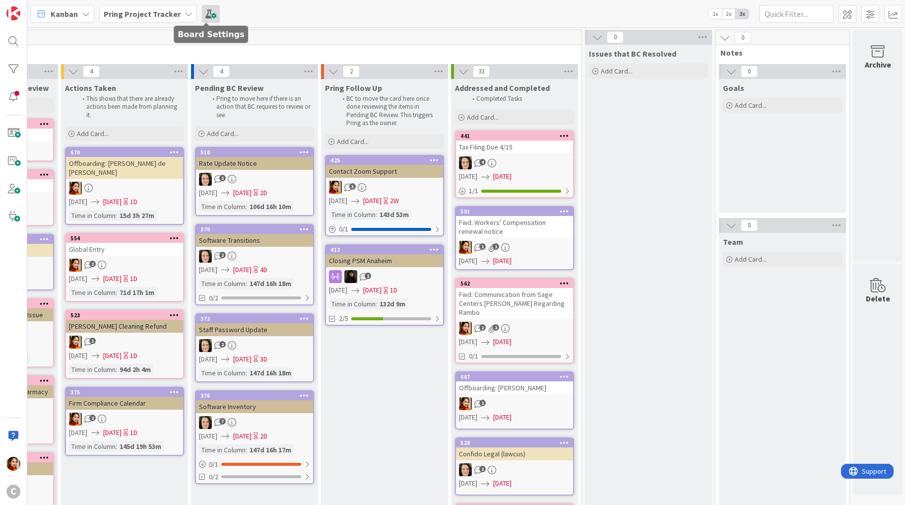
click at [212, 13] on span at bounding box center [211, 14] width 18 height 18
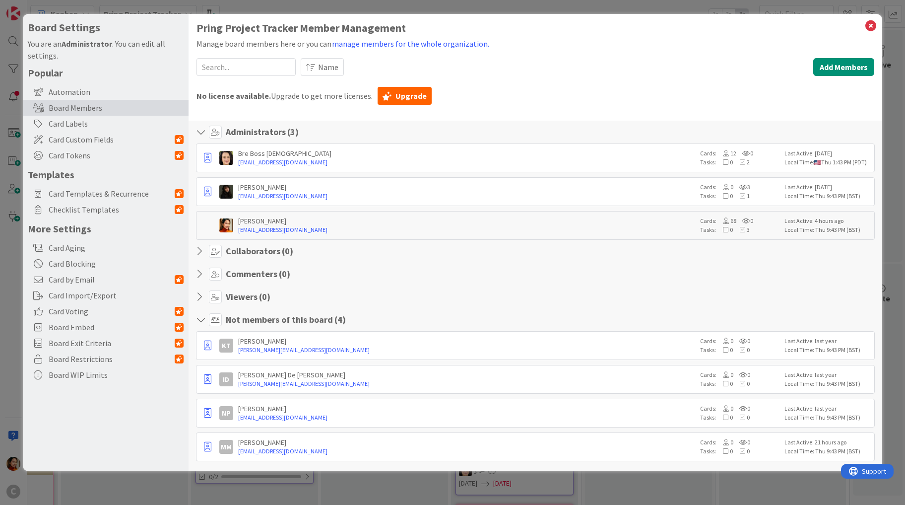
click at [9, 320] on div "Board Settings You are an Administrator . You can edit all settings. Popular Au…" at bounding box center [452, 252] width 905 height 505
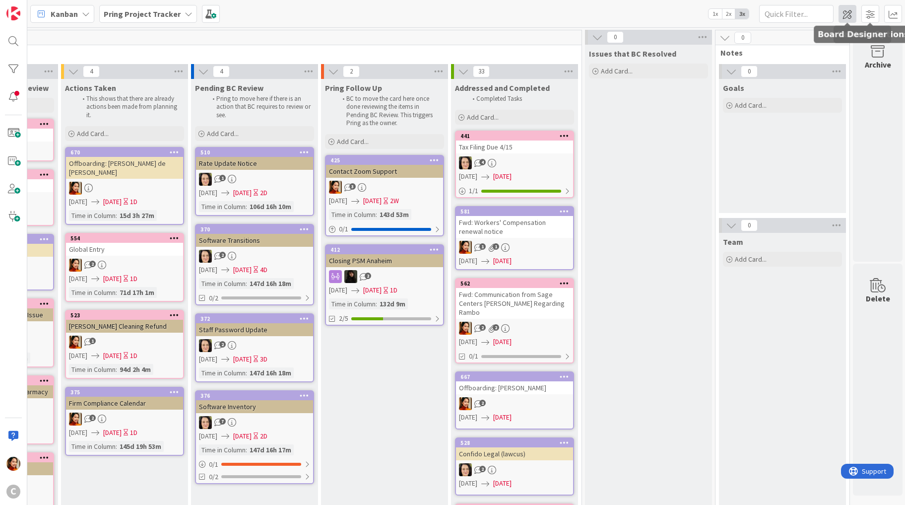
click at [850, 16] on span at bounding box center [848, 14] width 18 height 18
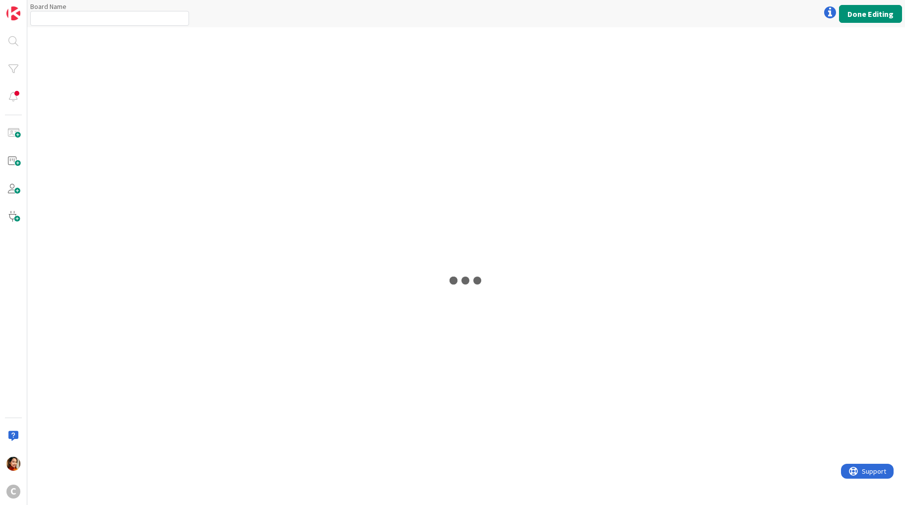
type input "Pring Project Tracker"
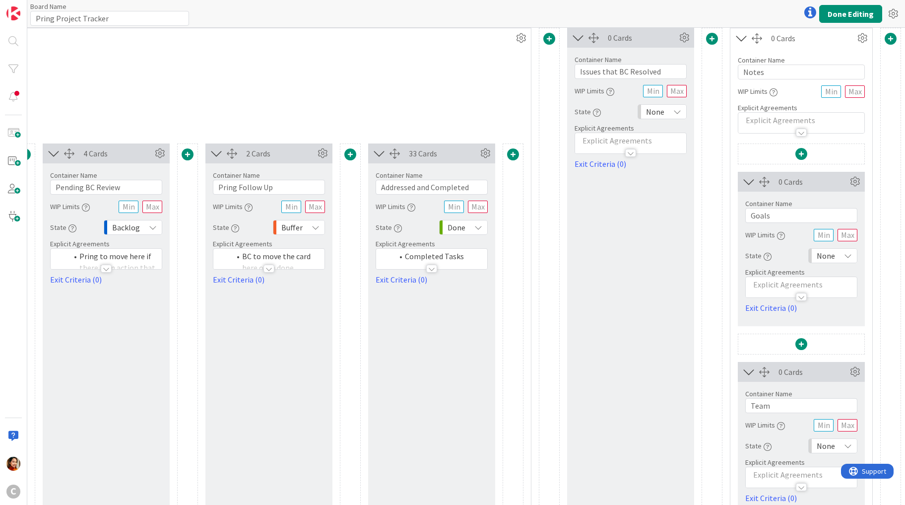
scroll to position [0, 543]
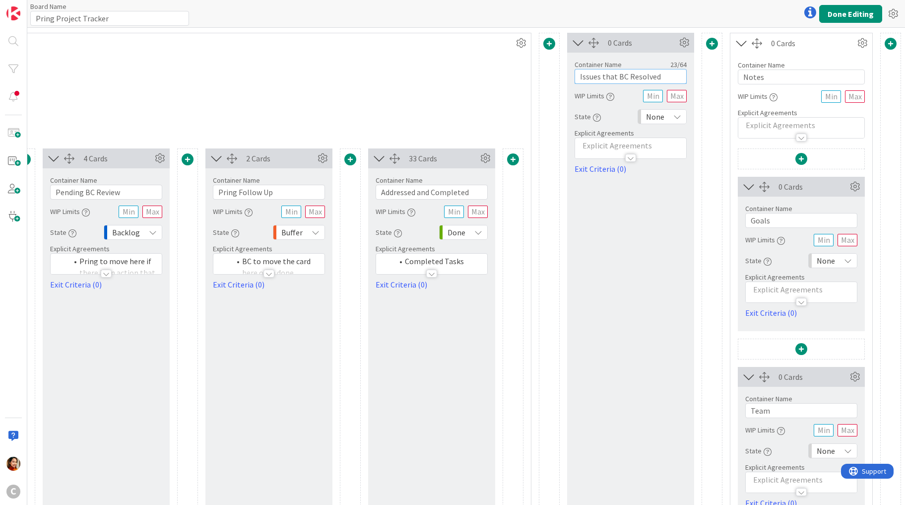
click at [618, 74] on input "Issues that BC Resolved" at bounding box center [631, 76] width 112 height 15
type input "d"
click at [685, 43] on icon at bounding box center [684, 42] width 15 height 15
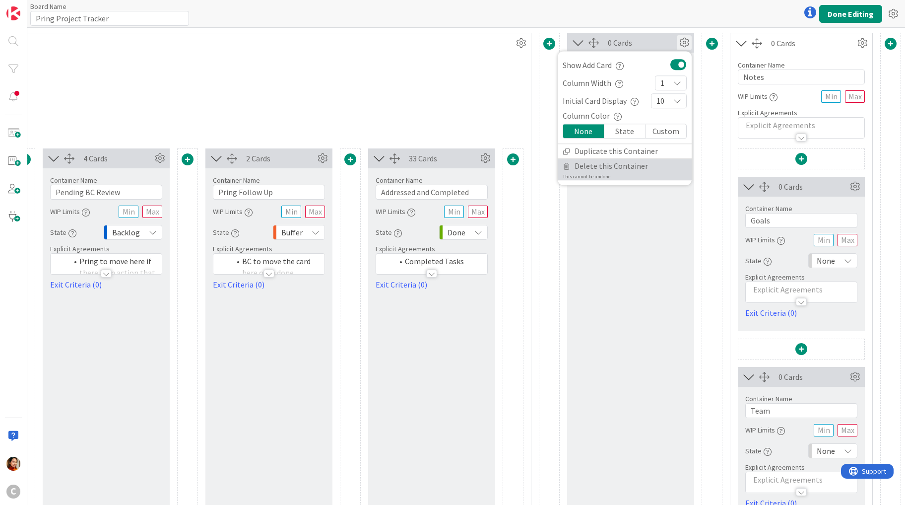
click at [592, 162] on span "Delete this Container" at bounding box center [611, 166] width 73 height 14
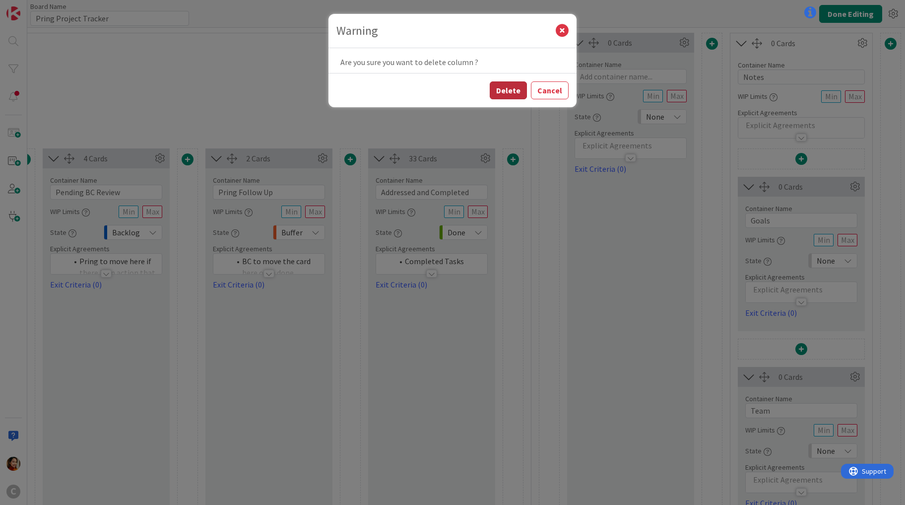
click at [510, 81] on button "Delete" at bounding box center [508, 90] width 37 height 18
click at [513, 87] on button "Delete" at bounding box center [508, 90] width 37 height 18
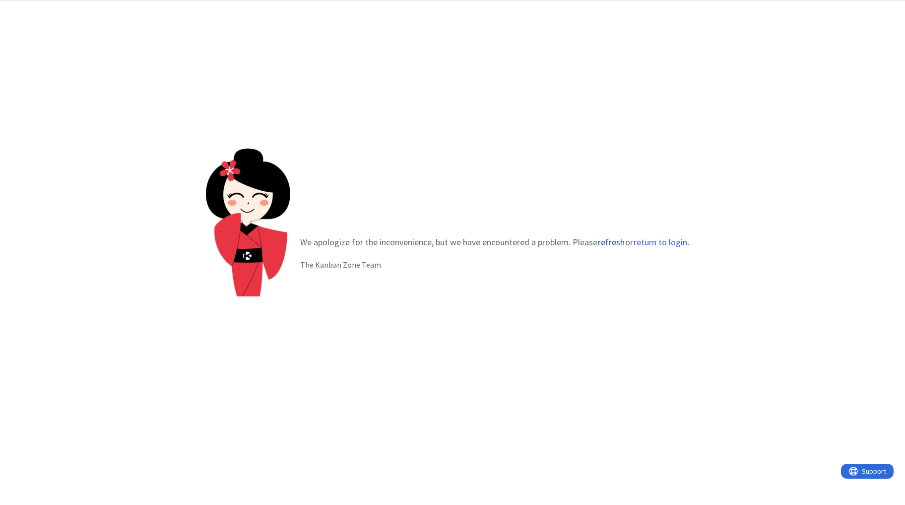
click at [607, 237] on button "refresh" at bounding box center [612, 242] width 28 height 10
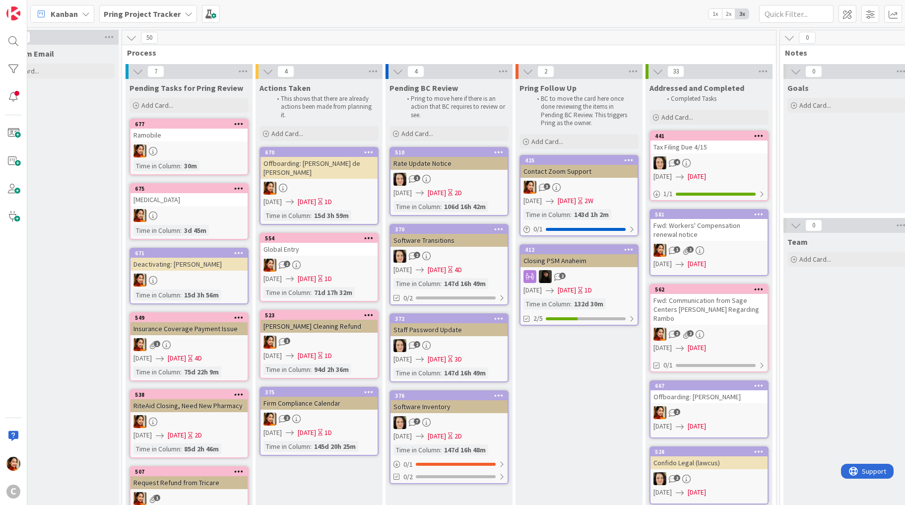
click at [452, 252] on div "2" at bounding box center [449, 256] width 117 height 13
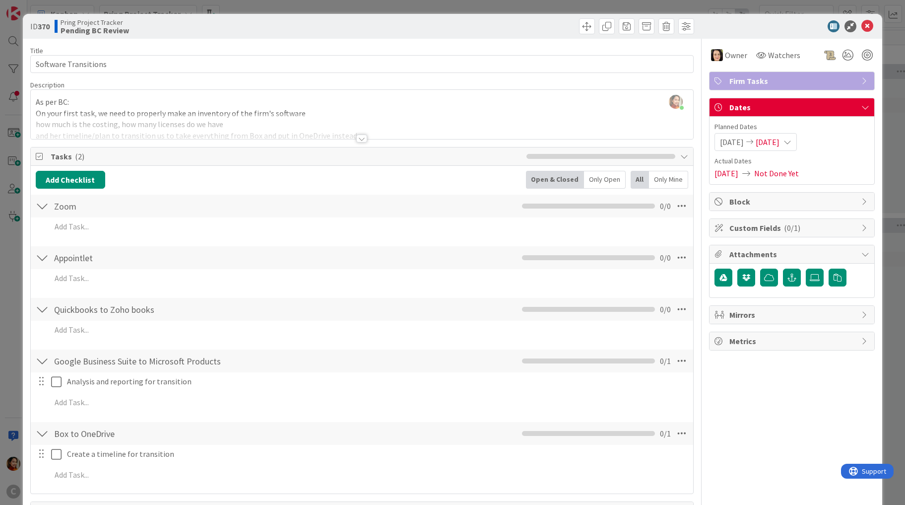
click at [14, 255] on div "ID 370 Pring Project Tracker Pending BC Review Title 20 / 128 Software Transiti…" at bounding box center [452, 252] width 905 height 505
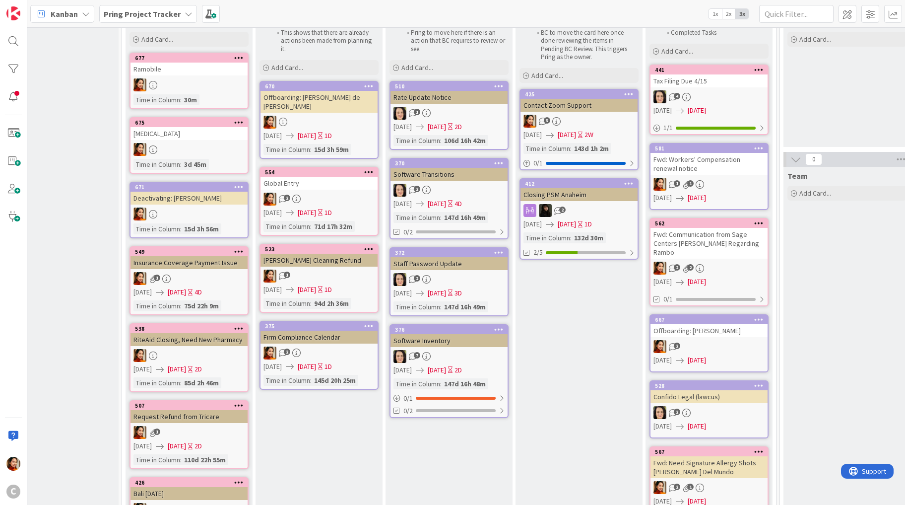
scroll to position [65, 39]
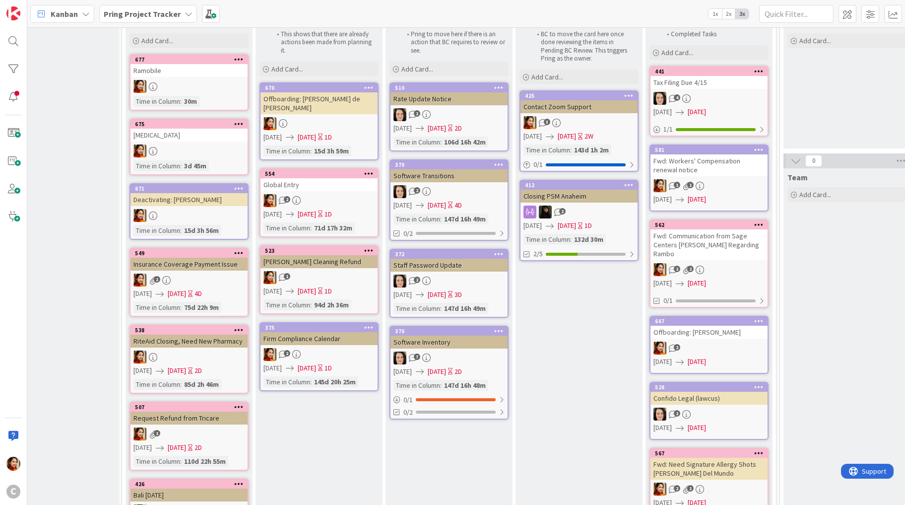
click at [207, 138] on div "[MEDICAL_DATA]" at bounding box center [189, 135] width 117 height 13
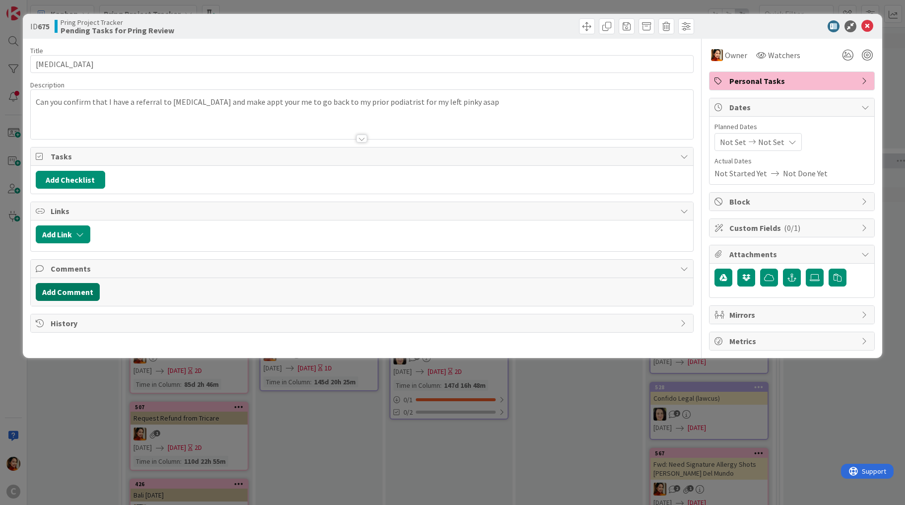
click at [73, 287] on button "Add Comment" at bounding box center [68, 292] width 64 height 18
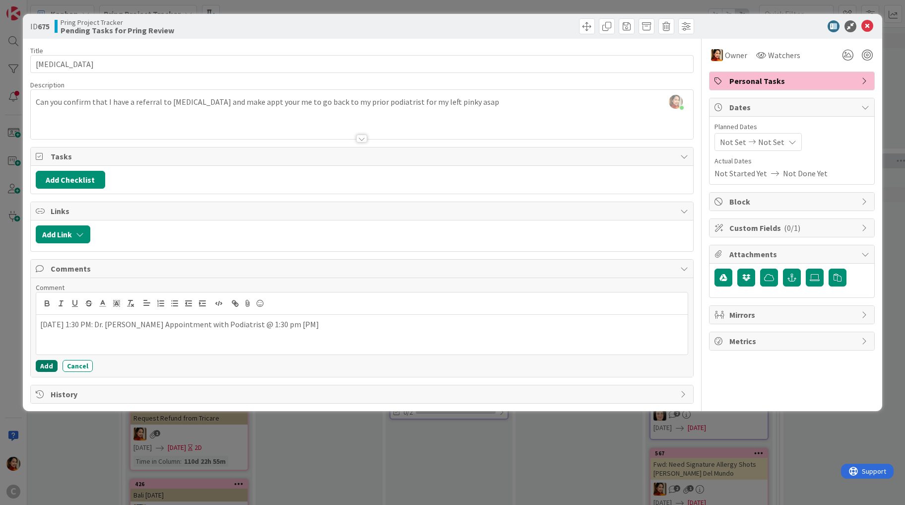
click at [48, 362] on button "Add" at bounding box center [47, 366] width 22 height 12
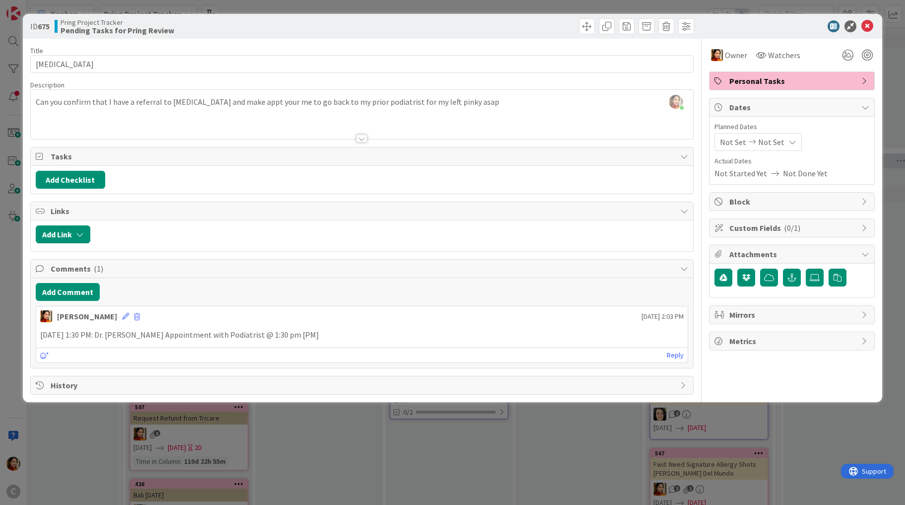
click at [65, 396] on div "ID 675 Pring Project Tracker Pending Tasks for Pring Review Title 8 / 128 Podia…" at bounding box center [453, 208] width 860 height 388
click at [86, 400] on div "ID 675 Pring Project Tracker Pending Tasks for Pring Review Title 8 / 128 Podia…" at bounding box center [452, 252] width 905 height 505
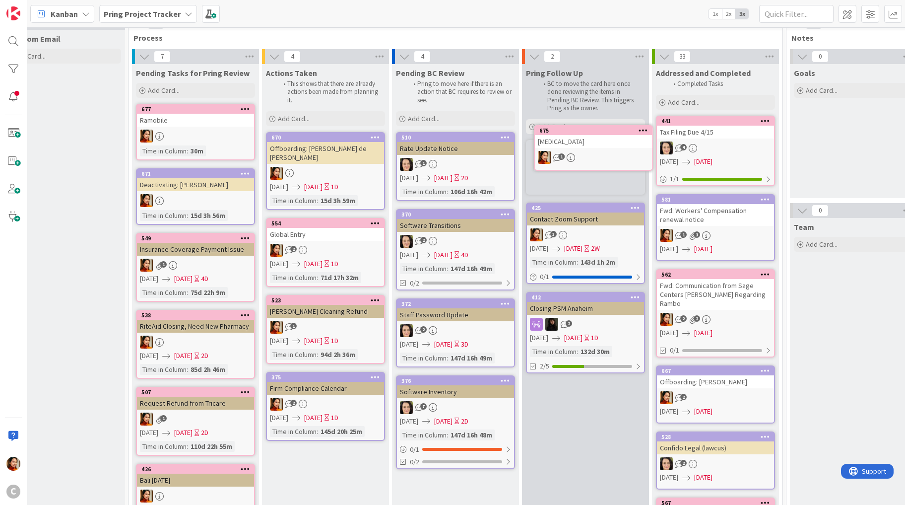
scroll to position [13, 33]
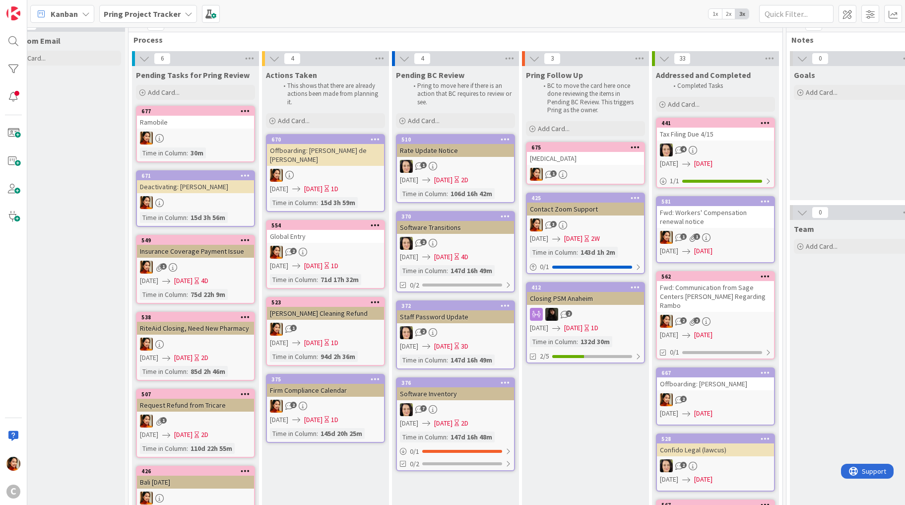
click at [576, 330] on div "04/05/2025 04/06/2025 1D" at bounding box center [587, 328] width 114 height 10
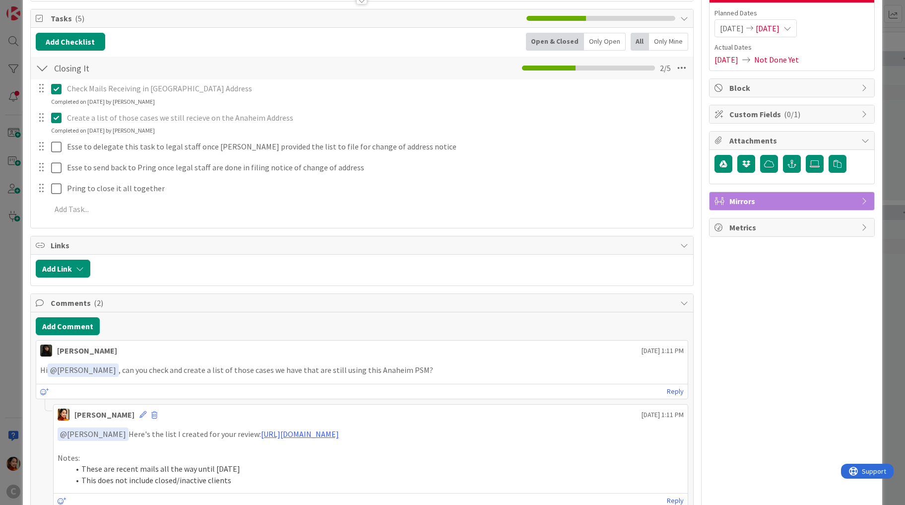
scroll to position [119, 0]
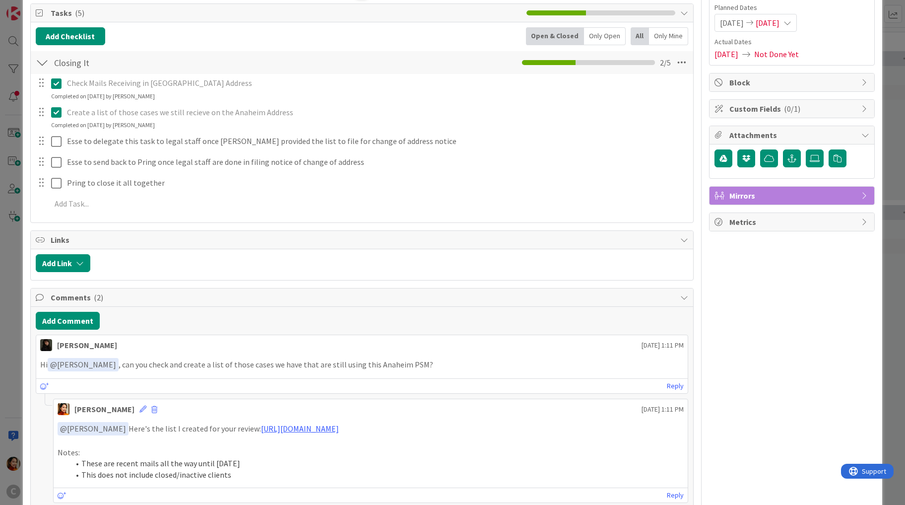
click at [11, 363] on div "ID 412 Pring Project Tracker Pring Follow Up Title 19 / 128 Closing PSM [GEOGRA…" at bounding box center [452, 252] width 905 height 505
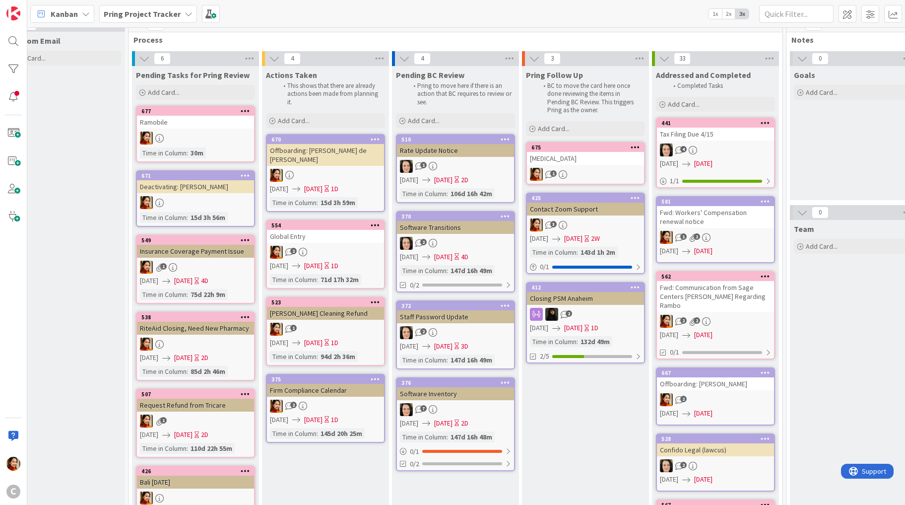
click at [210, 135] on div at bounding box center [195, 138] width 117 height 13
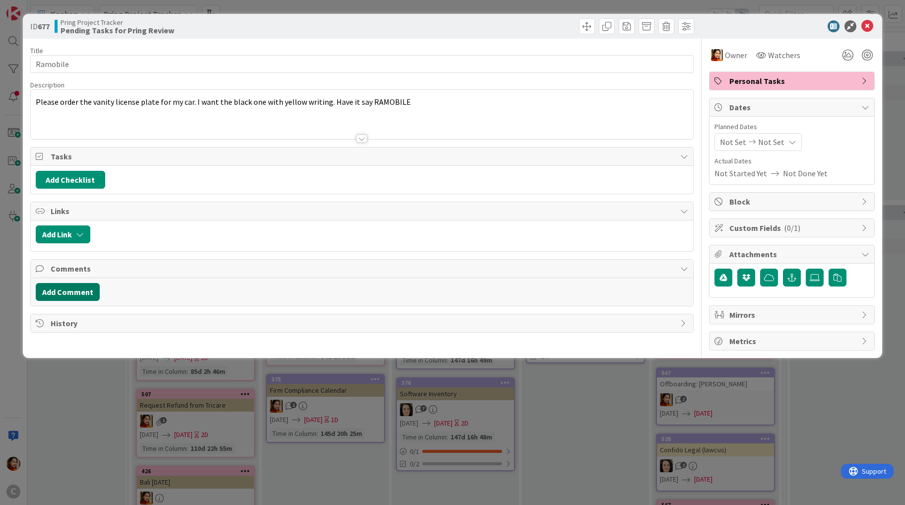
click at [61, 291] on button "Add Comment" at bounding box center [68, 292] width 64 height 18
